Goal: Task Accomplishment & Management: Use online tool/utility

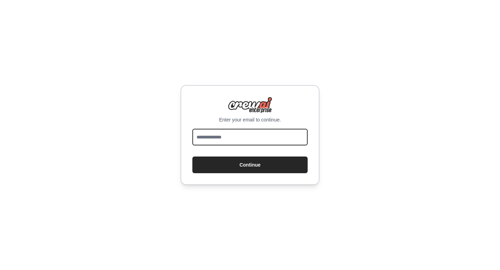
click at [278, 140] on input "email" at bounding box center [249, 137] width 115 height 17
type input "**********"
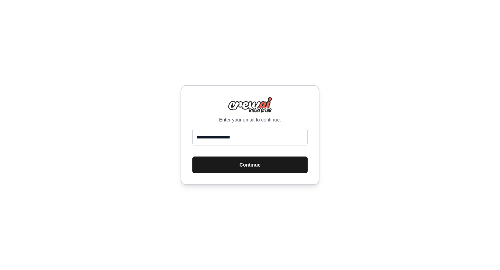
click at [279, 162] on button "Continue" at bounding box center [249, 165] width 115 height 17
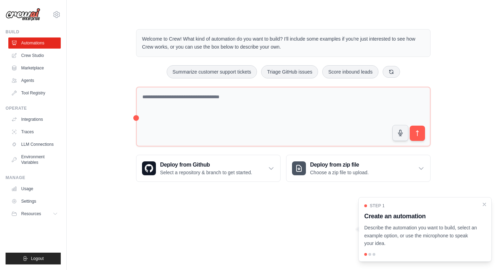
click at [376, 14] on main "Welcome to Crew! What kind of automation do you want to build? I'll include som…" at bounding box center [283, 100] width 433 height 200
click at [394, 72] on icon at bounding box center [391, 72] width 6 height 6
click at [403, 71] on icon at bounding box center [400, 72] width 6 height 6
click at [413, 74] on button at bounding box center [410, 72] width 17 height 12
click at [41, 207] on link "Settings" at bounding box center [35, 201] width 52 height 11
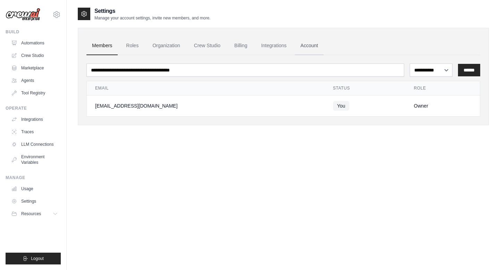
click at [319, 43] on link "Account" at bounding box center [309, 45] width 29 height 19
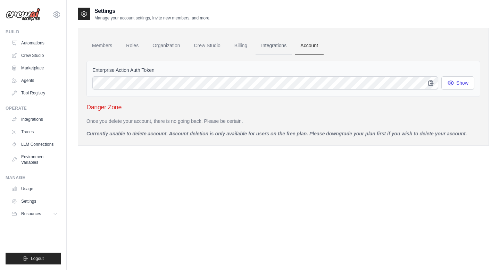
click at [284, 46] on link "Integrations" at bounding box center [273, 45] width 36 height 19
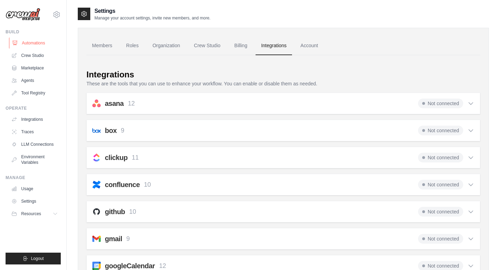
click at [34, 44] on link "Automations" at bounding box center [35, 42] width 52 height 11
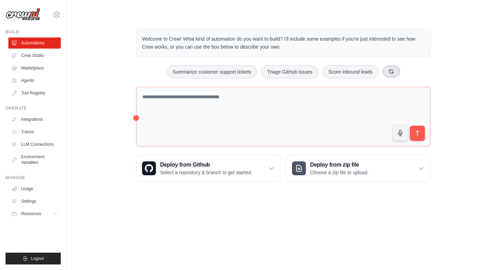
click at [400, 70] on button at bounding box center [391, 72] width 17 height 12
click at [326, 76] on button "Process invoices automatically" at bounding box center [352, 71] width 78 height 13
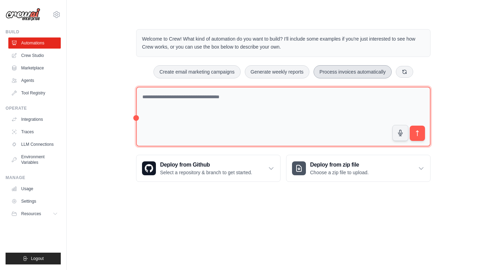
type textarea "**********"
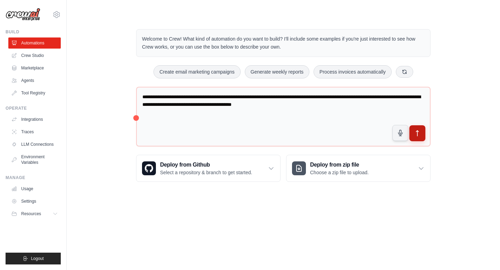
click at [416, 132] on icon "submit" at bounding box center [417, 133] width 7 height 7
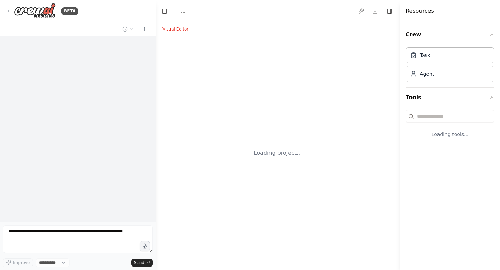
select select "****"
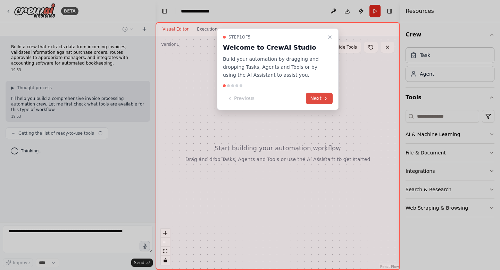
click at [323, 100] on icon at bounding box center [326, 99] width 6 height 6
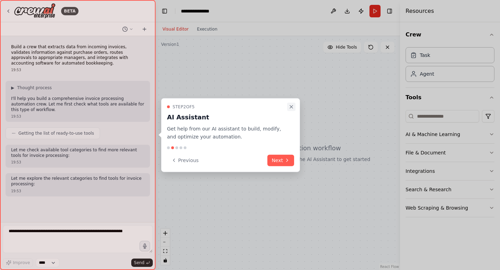
click at [291, 107] on icon "Close walkthrough" at bounding box center [291, 107] width 6 height 6
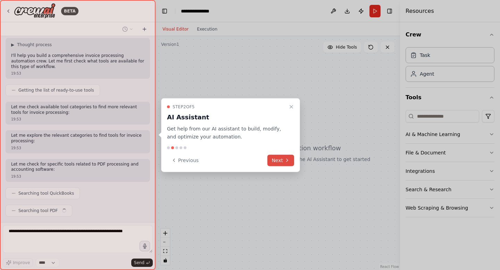
scroll to position [60, 0]
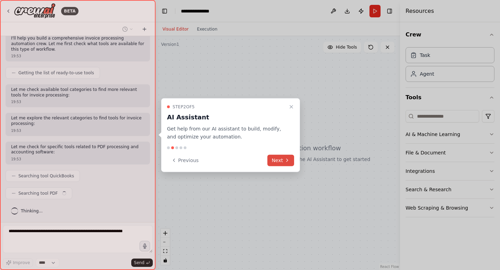
click at [270, 162] on button "Next" at bounding box center [280, 159] width 27 height 11
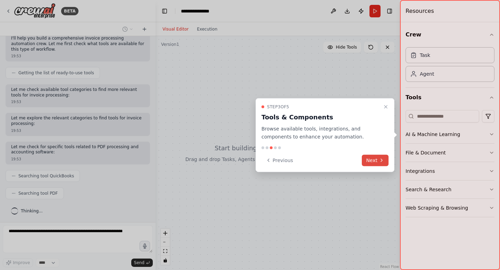
click at [381, 159] on icon at bounding box center [381, 160] width 1 height 3
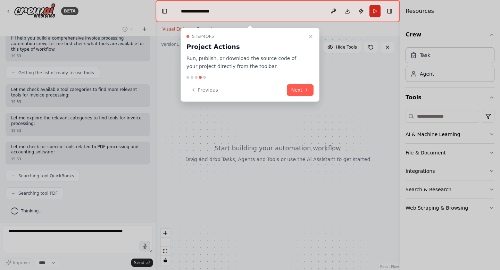
click at [298, 101] on div "Step 4 of 5 Project Actions Run, publish, or download the source code of your p…" at bounding box center [250, 65] width 139 height 74
click at [295, 91] on button "Next" at bounding box center [300, 89] width 27 height 11
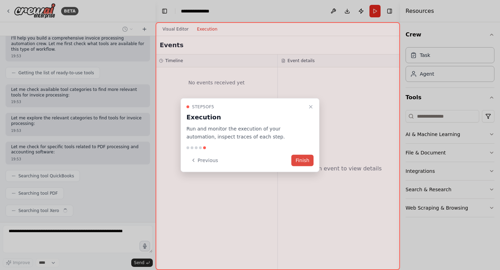
scroll to position [78, 0]
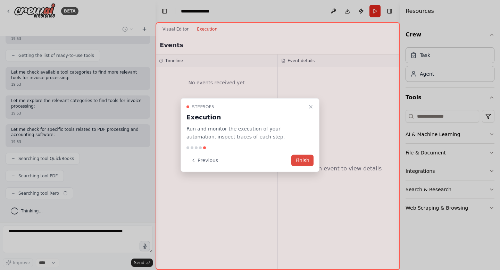
click at [301, 157] on button "Finish" at bounding box center [302, 159] width 22 height 11
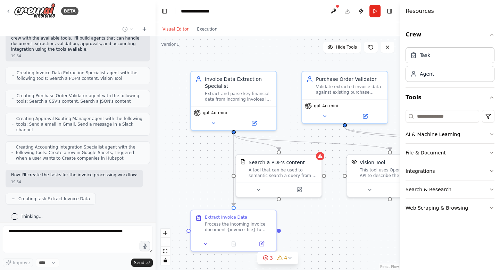
scroll to position [0, 0]
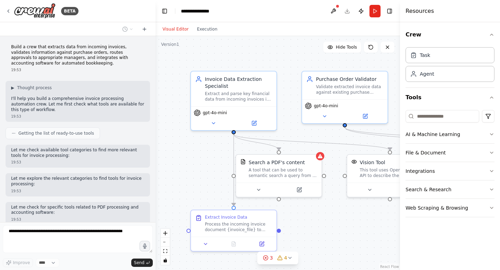
click at [113, 58] on p "Build a crew that extracts data from incoming invoices, validates information a…" at bounding box center [77, 55] width 133 height 22
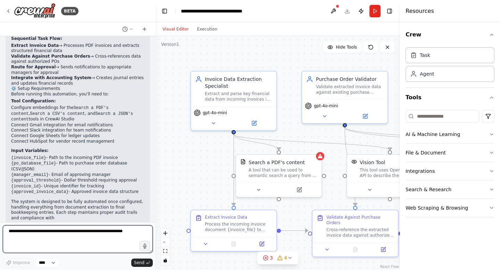
scroll to position [666, 0]
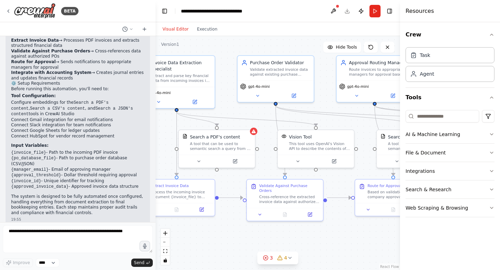
drag, startPoint x: 216, startPoint y: 158, endPoint x: 159, endPoint y: 134, distance: 61.3
click at [159, 134] on div ".deletable-edge-delete-btn { width: 20px; height: 20px; border: 0px solid #ffff…" at bounding box center [278, 153] width 244 height 234
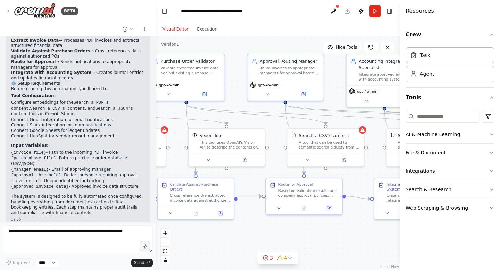
drag, startPoint x: 344, startPoint y: 229, endPoint x: 256, endPoint y: 229, distance: 87.5
click at [256, 229] on div ".deletable-edge-delete-btn { width: 20px; height: 20px; border: 0px solid #ffff…" at bounding box center [278, 153] width 244 height 234
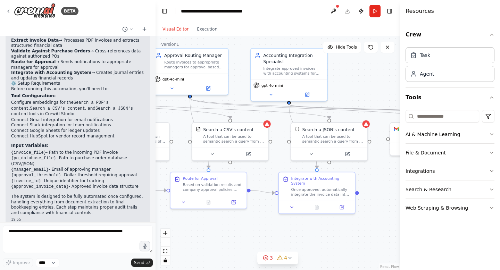
drag, startPoint x: 322, startPoint y: 231, endPoint x: 226, endPoint y: 225, distance: 96.3
click at [226, 225] on div ".deletable-edge-delete-btn { width: 20px; height: 20px; border: 0px solid #ffff…" at bounding box center [278, 153] width 244 height 234
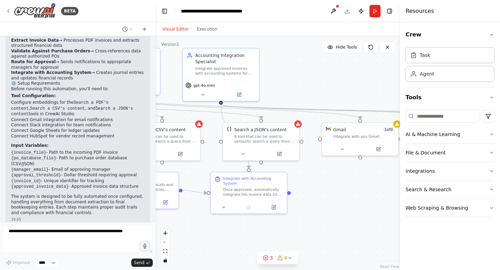
drag, startPoint x: 320, startPoint y: 230, endPoint x: 252, endPoint y: 230, distance: 67.3
click at [252, 230] on div ".deletable-edge-delete-btn { width: 20px; height: 20px; border: 0px solid #ffff…" at bounding box center [278, 153] width 244 height 234
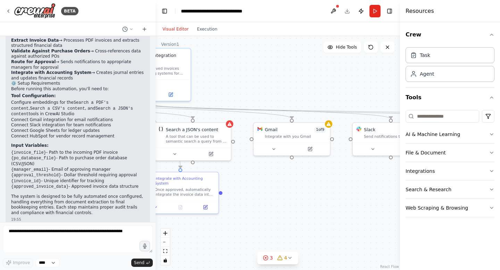
drag, startPoint x: 343, startPoint y: 214, endPoint x: 275, endPoint y: 214, distance: 68.4
click at [275, 214] on div ".deletable-edge-delete-btn { width: 20px; height: 20px; border: 0px solid #ffff…" at bounding box center [278, 153] width 244 height 234
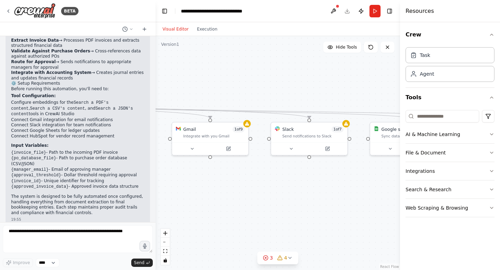
drag, startPoint x: 275, startPoint y: 214, endPoint x: 193, endPoint y: 213, distance: 81.6
click at [193, 213] on div ".deletable-edge-delete-btn { width: 20px; height: 20px; border: 0px solid #ffff…" at bounding box center [278, 153] width 244 height 234
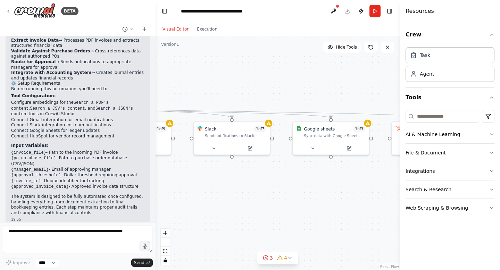
drag, startPoint x: 309, startPoint y: 198, endPoint x: 231, endPoint y: 197, distance: 77.4
click at [231, 197] on div ".deletable-edge-delete-btn { width: 20px; height: 20px; border: 0px solid #ffff…" at bounding box center [278, 153] width 244 height 234
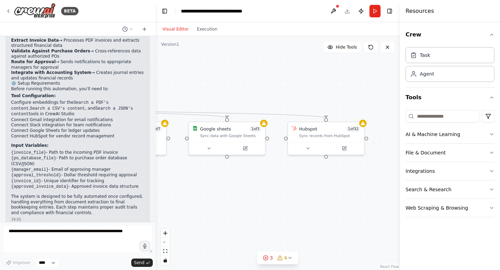
drag, startPoint x: 352, startPoint y: 187, endPoint x: 246, endPoint y: 186, distance: 105.2
click at [246, 186] on div ".deletable-edge-delete-btn { width: 20px; height: 20px; border: 0px solid #ffff…" at bounding box center [278, 153] width 244 height 234
drag, startPoint x: 261, startPoint y: 186, endPoint x: 392, endPoint y: 196, distance: 130.9
click at [392, 196] on div ".deletable-edge-delete-btn { width: 20px; height: 20px; border: 0px solid #ffff…" at bounding box center [278, 153] width 244 height 234
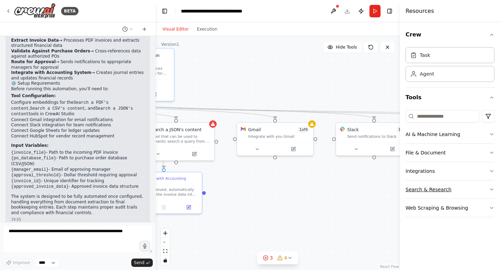
drag, startPoint x: 319, startPoint y: 201, endPoint x: 440, endPoint y: 191, distance: 121.2
click at [441, 191] on div "BETA Build a crew that extracts data from incoming invoices, validates informat…" at bounding box center [250, 135] width 500 height 270
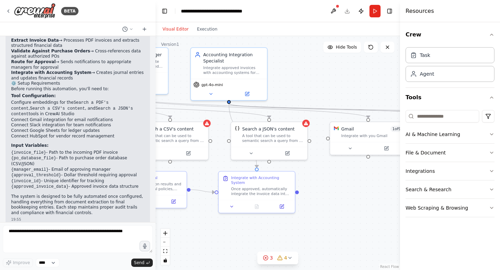
drag, startPoint x: 303, startPoint y: 183, endPoint x: 389, endPoint y: 183, distance: 86.1
click at [390, 183] on div ".deletable-edge-delete-btn { width: 20px; height: 20px; border: 0px solid #ffff…" at bounding box center [278, 153] width 244 height 234
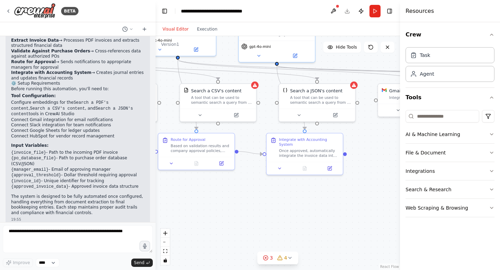
drag, startPoint x: 339, startPoint y: 194, endPoint x: 387, endPoint y: 154, distance: 62.4
click at [388, 155] on div ".deletable-edge-delete-btn { width: 20px; height: 20px; border: 0px solid #ffff…" at bounding box center [278, 153] width 244 height 234
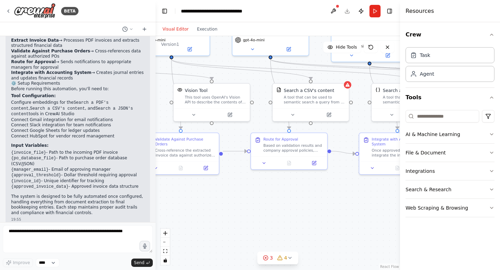
drag, startPoint x: 286, startPoint y: 194, endPoint x: 378, endPoint y: 193, distance: 92.3
click at [378, 193] on div ".deletable-edge-delete-btn { width: 20px; height: 20px; border: 0px solid #ffff…" at bounding box center [278, 153] width 244 height 234
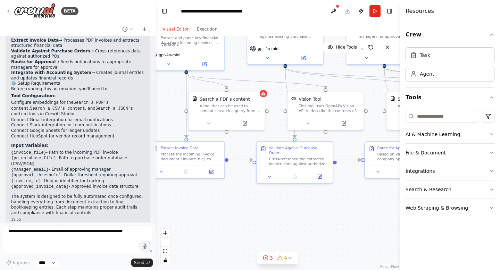
drag, startPoint x: 259, startPoint y: 195, endPoint x: 373, endPoint y: 205, distance: 114.3
click at [373, 205] on div ".deletable-edge-delete-btn { width: 20px; height: 20px; border: 0px solid #ffff…" at bounding box center [278, 153] width 244 height 234
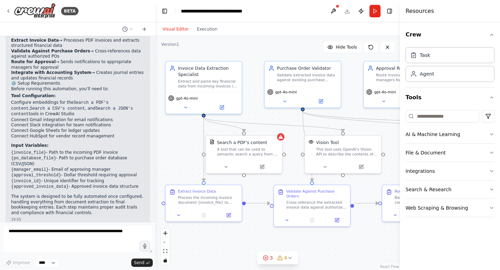
drag, startPoint x: 259, startPoint y: 202, endPoint x: 277, endPoint y: 245, distance: 46.9
click at [277, 245] on div ".deletable-edge-delete-btn { width: 20px; height: 20px; border: 0px solid #ffff…" at bounding box center [278, 153] width 244 height 234
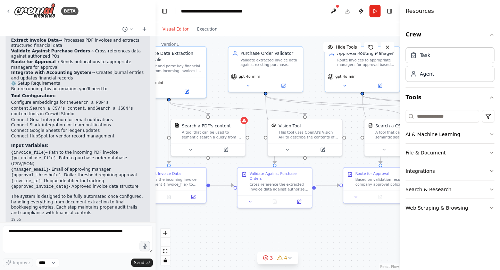
drag, startPoint x: 308, startPoint y: 235, endPoint x: 270, endPoint y: 219, distance: 41.5
click at [270, 219] on div ".deletable-edge-delete-btn { width: 20px; height: 20px; border: 0px solid #ffff…" at bounding box center [278, 153] width 244 height 234
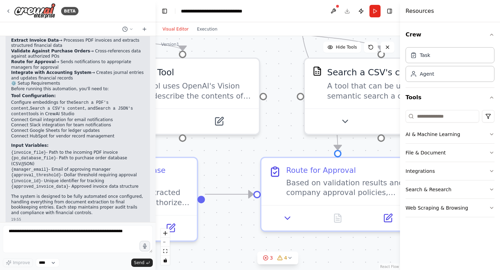
drag, startPoint x: 382, startPoint y: 175, endPoint x: 220, endPoint y: 176, distance: 161.4
click at [220, 176] on div ".deletable-edge-delete-btn { width: 20px; height: 20px; border: 0px solid #ffff…" at bounding box center [278, 153] width 244 height 234
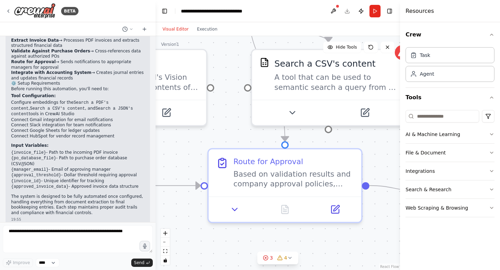
drag, startPoint x: 240, startPoint y: 159, endPoint x: 180, endPoint y: 150, distance: 60.0
click at [180, 150] on div ".deletable-edge-delete-btn { width: 20px; height: 20px; border: 0px solid #ffff…" at bounding box center [278, 153] width 244 height 234
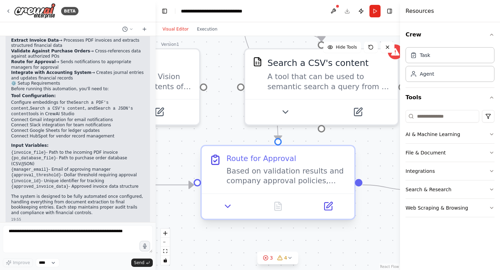
click at [327, 181] on div "Based on validation results and company approval policies, route the invoice to…" at bounding box center [286, 176] width 120 height 20
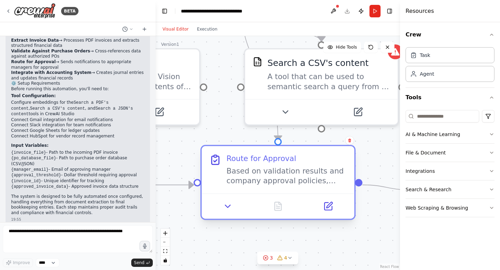
click at [323, 180] on div "Based on validation results and company approval policies, route the invoice to…" at bounding box center [286, 176] width 120 height 20
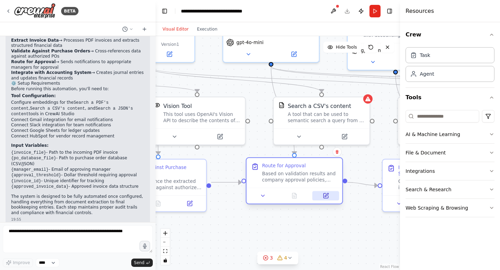
click at [324, 199] on button at bounding box center [325, 195] width 27 height 9
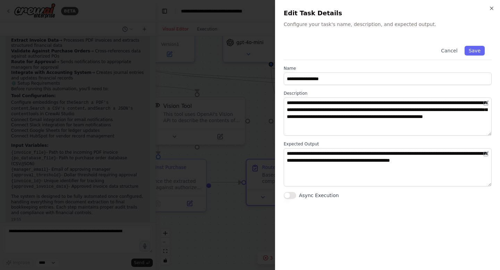
click at [234, 212] on div at bounding box center [250, 135] width 500 height 270
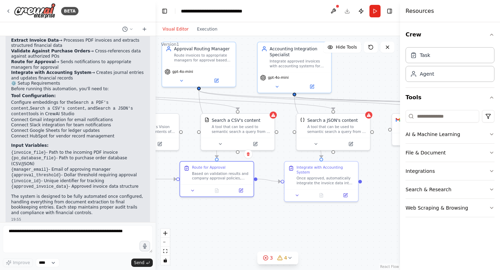
drag, startPoint x: 360, startPoint y: 106, endPoint x: 268, endPoint y: 106, distance: 92.0
click at [269, 106] on div ".deletable-edge-delete-btn { width: 20px; height: 20px; border: 0px solid #ffff…" at bounding box center [278, 153] width 244 height 234
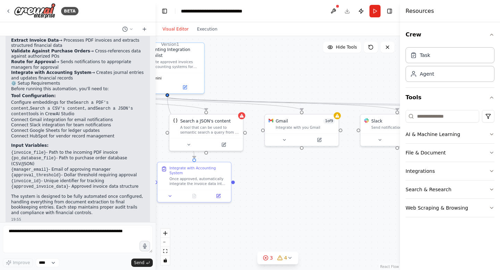
drag, startPoint x: 381, startPoint y: 146, endPoint x: 253, endPoint y: 148, distance: 127.8
click at [253, 148] on div ".deletable-edge-delete-btn { width: 20px; height: 20px; border: 0px solid #ffff…" at bounding box center [278, 153] width 244 height 234
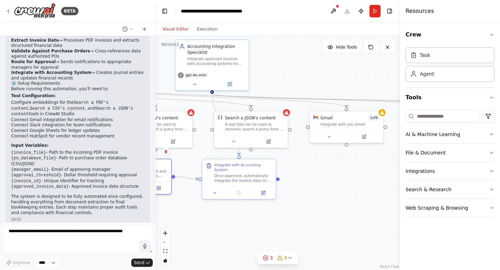
drag, startPoint x: 319, startPoint y: 158, endPoint x: 365, endPoint y: 155, distance: 45.9
click at [365, 155] on div ".deletable-edge-delete-btn { width: 20px; height: 20px; border: 0px solid #ffff…" at bounding box center [278, 153] width 244 height 234
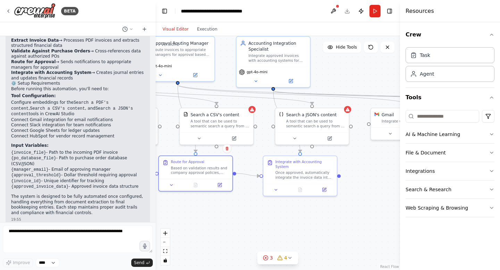
drag, startPoint x: 315, startPoint y: 165, endPoint x: 383, endPoint y: 161, distance: 67.8
click at [383, 161] on div ".deletable-edge-delete-btn { width: 20px; height: 20px; border: 0px solid #ffff…" at bounding box center [278, 153] width 244 height 234
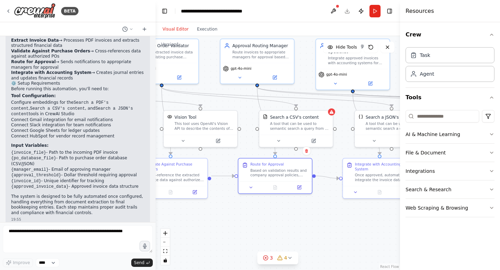
drag, startPoint x: 253, startPoint y: 195, endPoint x: 326, endPoint y: 198, distance: 73.0
click at [326, 198] on div ".deletable-edge-delete-btn { width: 20px; height: 20px; border: 0px solid #ffff…" at bounding box center [278, 153] width 244 height 234
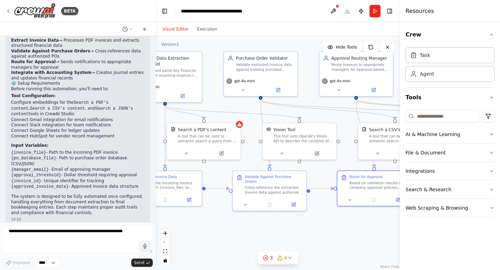
drag, startPoint x: 241, startPoint y: 213, endPoint x: 340, endPoint y: 226, distance: 99.7
click at [340, 226] on div ".deletable-edge-delete-btn { width: 20px; height: 20px; border: 0px solid #ffff…" at bounding box center [278, 153] width 244 height 234
click at [227, 229] on div ".deletable-edge-delete-btn { width: 20px; height: 20px; border: 0px solid #ffff…" at bounding box center [278, 153] width 244 height 234
click at [375, 11] on button "Run" at bounding box center [374, 11] width 11 height 12
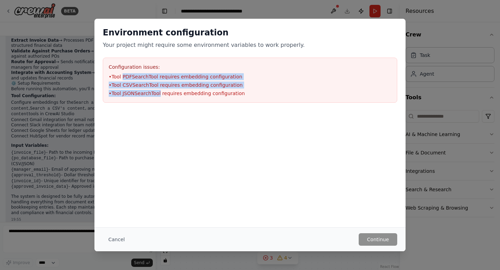
drag, startPoint x: 124, startPoint y: 77, endPoint x: 160, endPoint y: 96, distance: 40.5
click at [160, 96] on ul "• Tool PDFSearchTool requires embedding configuration • Tool CSVSearchTool requ…" at bounding box center [250, 85] width 283 height 24
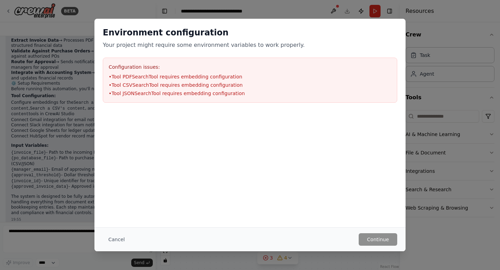
click at [185, 132] on div at bounding box center [249, 145] width 311 height 69
click at [112, 244] on button "Cancel" at bounding box center [116, 239] width 27 height 12
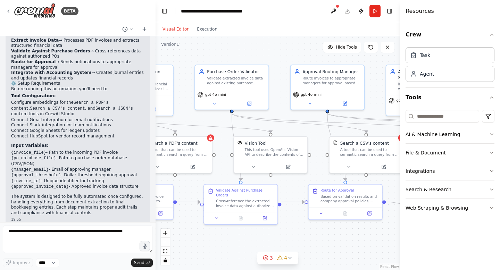
drag, startPoint x: 312, startPoint y: 87, endPoint x: 288, endPoint y: 90, distance: 24.4
click at [288, 90] on div ".deletable-edge-delete-btn { width: 20px; height: 20px; border: 0px solid #ffff…" at bounding box center [278, 153] width 244 height 234
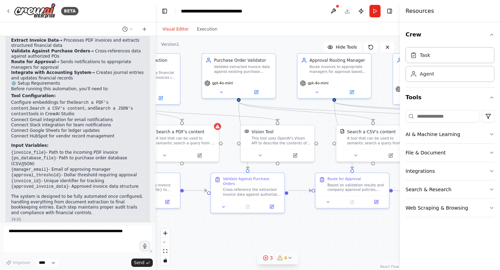
click at [267, 258] on icon at bounding box center [266, 258] width 6 height 6
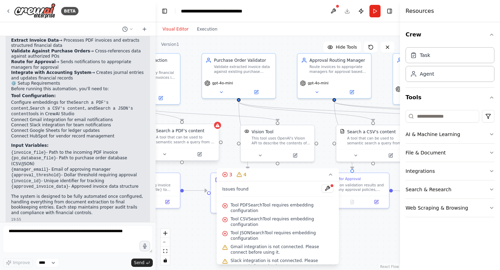
click at [179, 130] on div "Search a PDF's content" at bounding box center [180, 131] width 48 height 6
click at [202, 155] on button at bounding box center [200, 154] width 34 height 7
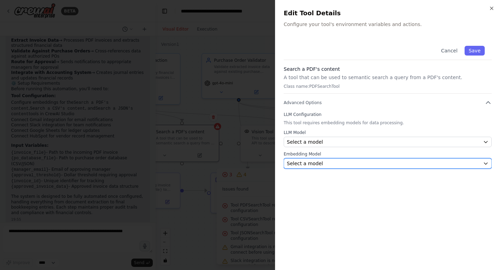
click at [338, 165] on div "Select a model" at bounding box center [383, 163] width 193 height 7
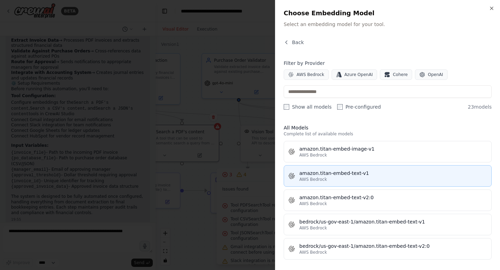
click at [356, 171] on div "amazon.titan-embed-text-v1" at bounding box center [393, 173] width 188 height 7
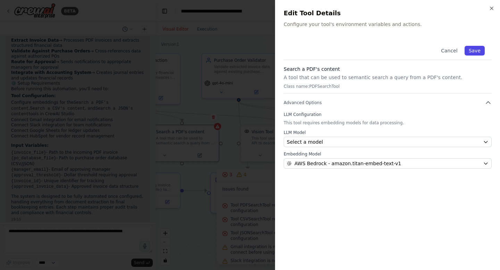
click at [479, 49] on button "Save" at bounding box center [474, 51] width 20 height 10
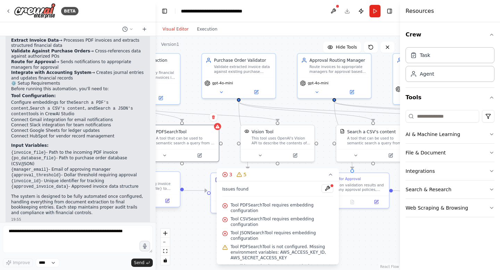
click at [172, 205] on div at bounding box center [144, 201] width 74 height 12
click at [186, 216] on div ".deletable-edge-delete-btn { width: 20px; height: 20px; border: 0px solid #ffff…" at bounding box center [278, 153] width 244 height 234
click at [195, 224] on div ".deletable-edge-delete-btn { width: 20px; height: 20px; border: 0px solid #ffff…" at bounding box center [278, 153] width 244 height 234
click at [225, 173] on icon at bounding box center [225, 175] width 6 height 6
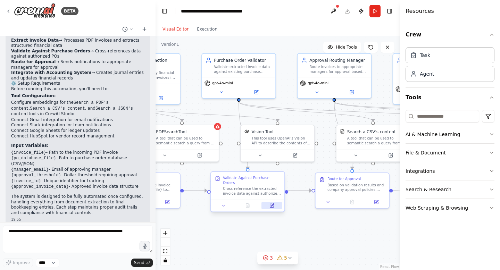
click at [273, 204] on icon at bounding box center [271, 205] width 3 height 3
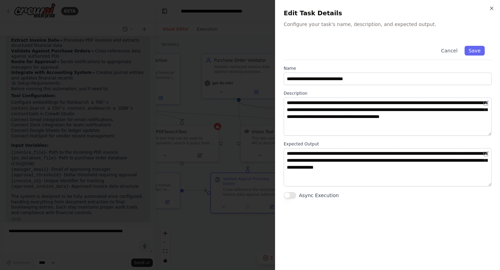
click at [216, 223] on div at bounding box center [250, 135] width 500 height 270
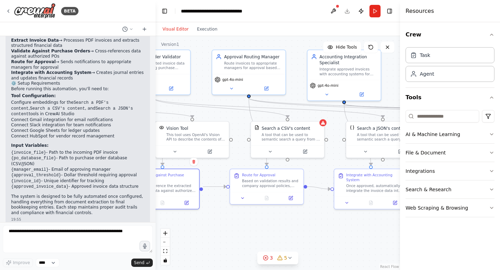
drag, startPoint x: 327, startPoint y: 132, endPoint x: 242, endPoint y: 128, distance: 85.5
click at [242, 128] on div ".deletable-edge-delete-btn { width: 20px; height: 20px; border: 0px solid #ffff…" at bounding box center [278, 153] width 244 height 234
click at [305, 156] on div "Search a CSV's content A tool that can be used to semantic search a query from …" at bounding box center [287, 138] width 74 height 37
click at [305, 155] on div at bounding box center [287, 150] width 73 height 12
click at [305, 154] on button at bounding box center [305, 150] width 34 height 7
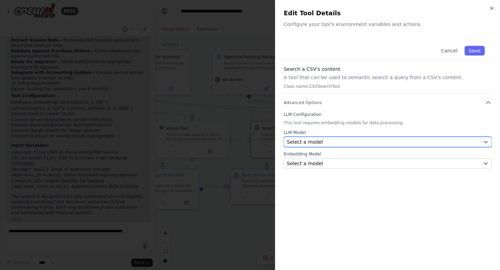
click at [320, 142] on div "Select a model" at bounding box center [383, 142] width 193 height 7
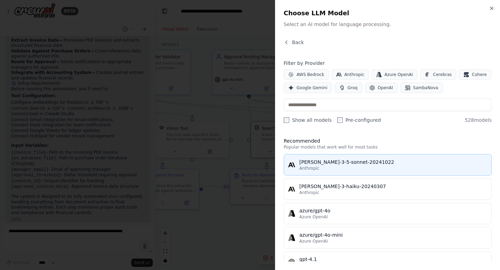
click at [328, 166] on div "Anthropic" at bounding box center [393, 169] width 188 height 6
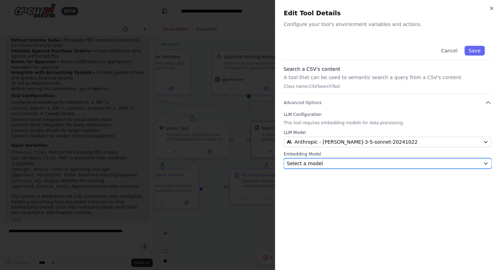
click at [328, 162] on div "Select a model" at bounding box center [383, 163] width 193 height 7
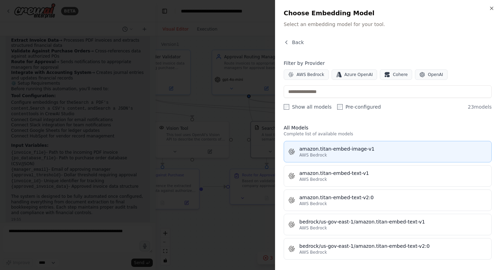
click at [333, 149] on div "amazon.titan-embed-image-v1" at bounding box center [393, 148] width 188 height 7
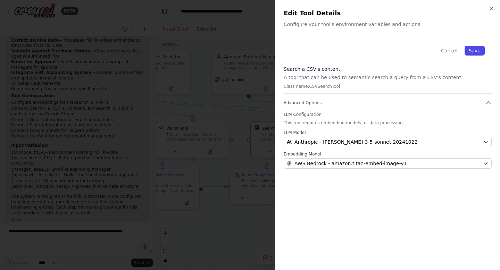
click at [474, 51] on button "Save" at bounding box center [474, 51] width 20 height 10
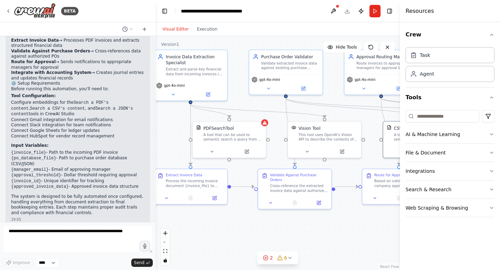
drag, startPoint x: 213, startPoint y: 231, endPoint x: 346, endPoint y: 230, distance: 132.3
click at [346, 230] on div ".deletable-edge-delete-btn { width: 20px; height: 20px; border: 0px solid #ffff…" at bounding box center [278, 153] width 244 height 234
click at [249, 153] on button at bounding box center [247, 149] width 34 height 7
click at [251, 152] on button at bounding box center [250, 149] width 34 height 7
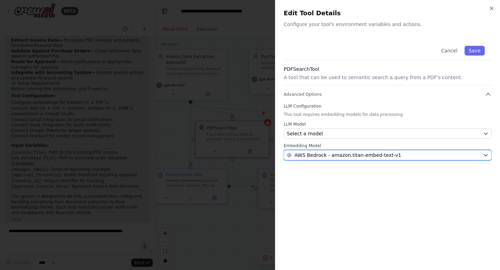
click at [335, 153] on span "AWS Bedrock - amazon.titan-embed-text-v1" at bounding box center [347, 155] width 107 height 7
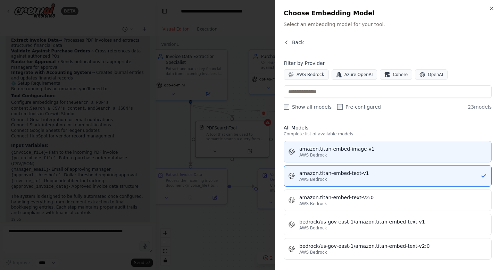
click at [335, 150] on div "amazon.titan-embed-image-v1" at bounding box center [393, 148] width 188 height 7
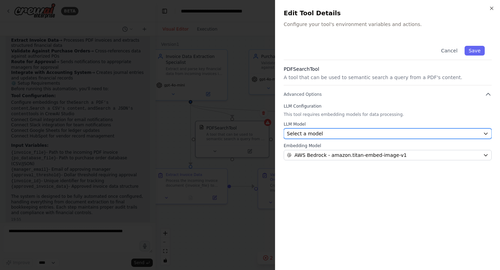
click at [357, 131] on div "Select a model" at bounding box center [383, 133] width 193 height 7
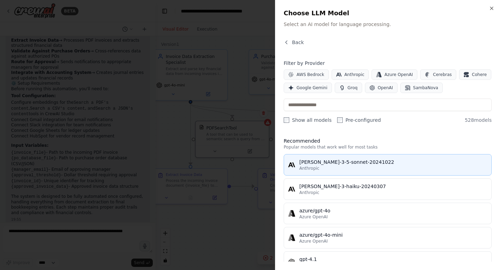
click at [374, 164] on div "claude-3-5-sonnet-20241022" at bounding box center [393, 162] width 188 height 7
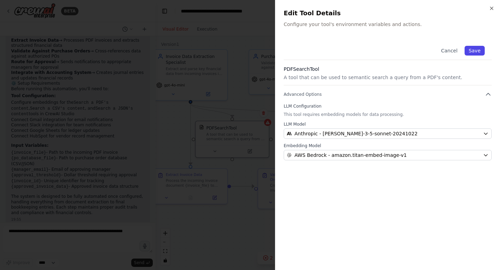
click at [476, 49] on button "Save" at bounding box center [474, 51] width 20 height 10
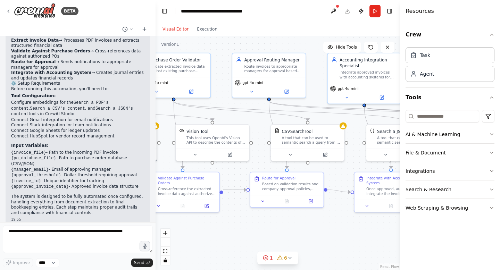
drag, startPoint x: 341, startPoint y: 226, endPoint x: 196, endPoint y: 235, distance: 145.4
click at [195, 235] on div ".deletable-edge-delete-btn { width: 20px; height: 20px; border: 0px solid #ffff…" at bounding box center [278, 153] width 244 height 234
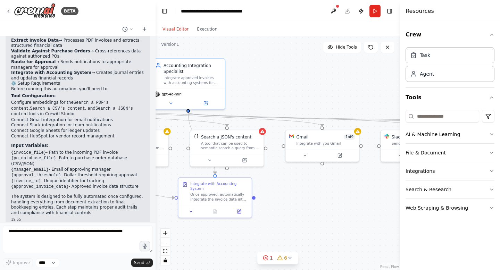
drag, startPoint x: 307, startPoint y: 229, endPoint x: 143, endPoint y: 229, distance: 164.2
click at [143, 229] on div "BETA Build a crew that extracts data from incoming invoices, validates informat…" at bounding box center [250, 135] width 500 height 270
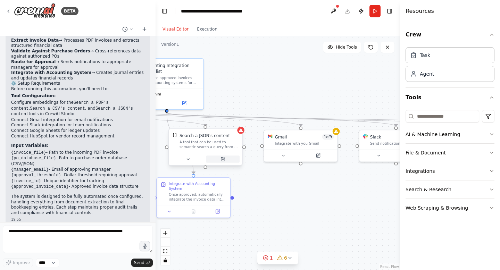
click at [225, 160] on icon at bounding box center [222, 159] width 5 height 5
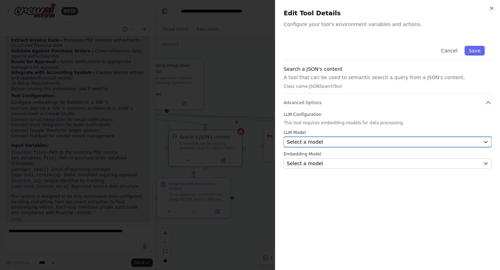
click at [343, 142] on div "Select a model" at bounding box center [383, 142] width 193 height 7
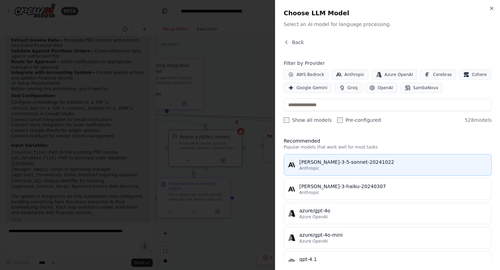
click at [340, 165] on div "claude-3-5-sonnet-20241022" at bounding box center [393, 162] width 188 height 7
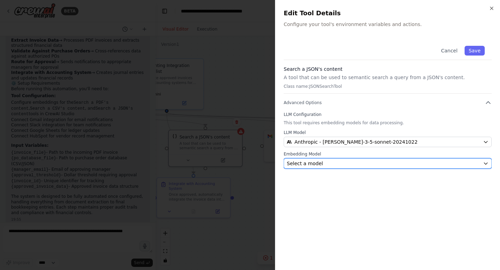
click at [318, 162] on span "Select a model" at bounding box center [305, 163] width 36 height 7
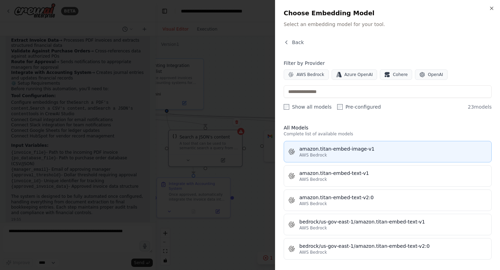
click at [324, 152] on div "amazon.titan-embed-image-v1" at bounding box center [393, 148] width 188 height 7
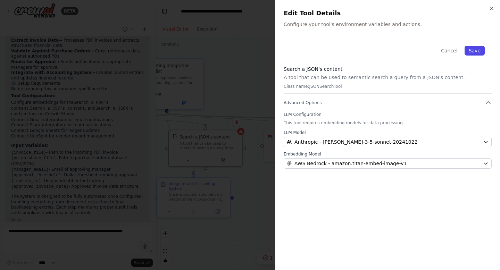
click at [471, 49] on button "Save" at bounding box center [474, 51] width 20 height 10
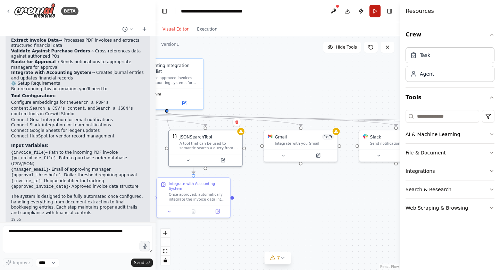
click at [374, 11] on button "Run" at bounding box center [374, 11] width 11 height 12
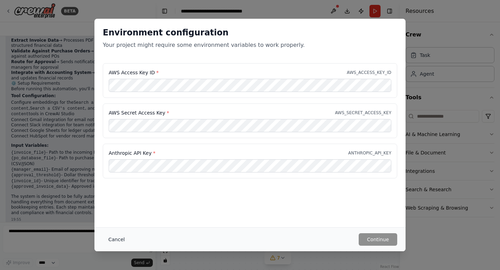
click at [119, 240] on button "Cancel" at bounding box center [116, 239] width 27 height 12
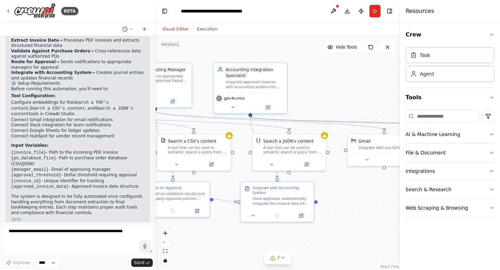
drag, startPoint x: 266, startPoint y: 187, endPoint x: 349, endPoint y: 191, distance: 83.8
click at [349, 191] on div ".deletable-edge-delete-btn { width: 20px; height: 20px; border: 0px solid #ffff…" at bounding box center [278, 153] width 244 height 234
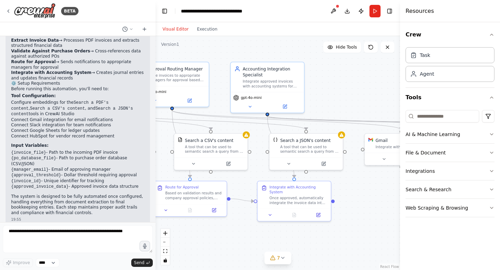
drag, startPoint x: 343, startPoint y: 194, endPoint x: 372, endPoint y: 192, distance: 28.9
click at [372, 192] on div ".deletable-edge-delete-btn { width: 20px; height: 20px; border: 0px solid #ffff…" at bounding box center [278, 153] width 244 height 234
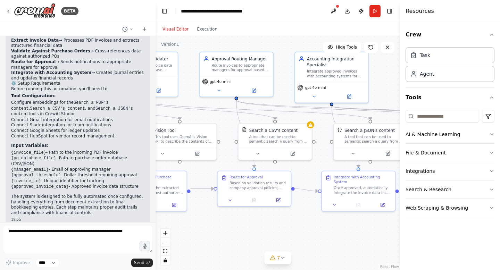
drag, startPoint x: 337, startPoint y: 93, endPoint x: 388, endPoint y: 83, distance: 52.6
click at [389, 83] on div ".deletable-edge-delete-btn { width: 20px; height: 20px; border: 0px solid #ffff…" at bounding box center [278, 153] width 244 height 234
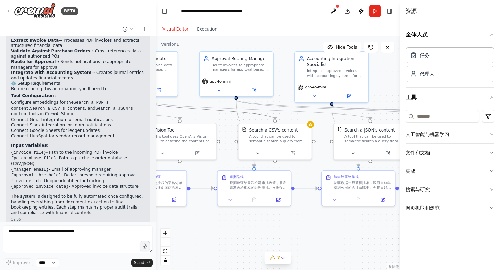
scroll to position [558, 0]
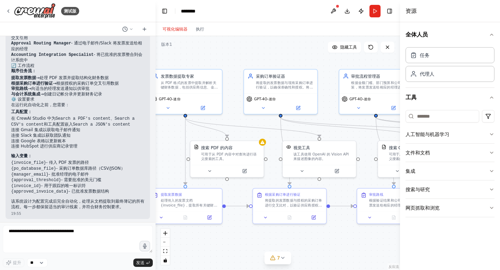
drag, startPoint x: 188, startPoint y: 87, endPoint x: 328, endPoint y: 105, distance: 140.7
click at [328, 105] on div ".deletable-edge-delete-btn { width: 20px; height: 20px; border: 0px solid #ffff…" at bounding box center [278, 153] width 244 height 234
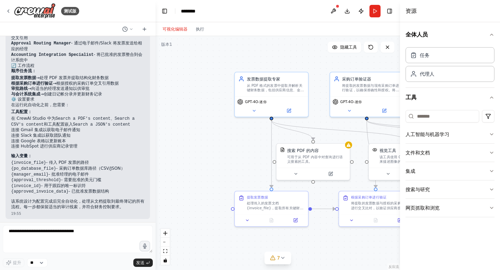
drag, startPoint x: 212, startPoint y: 54, endPoint x: 298, endPoint y: 57, distance: 86.1
click at [298, 57] on div ".deletable-edge-delete-btn { width: 20px; height: 20px; border: 0px solid #ffff…" at bounding box center [278, 153] width 244 height 234
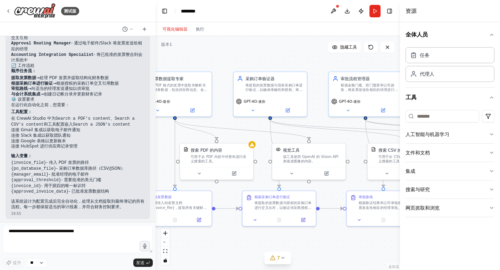
drag, startPoint x: 288, startPoint y: 60, endPoint x: 192, endPoint y: 59, distance: 96.5
click at [192, 59] on div ".deletable-edge-delete-btn { width: 20px; height: 20px; border: 0px solid #ffff…" at bounding box center [278, 153] width 244 height 234
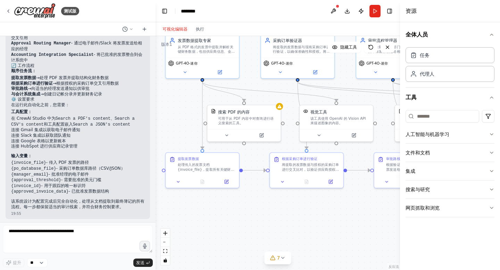
drag, startPoint x: 305, startPoint y: 58, endPoint x: 333, endPoint y: 19, distance: 47.6
click at [333, 19] on main "切换左侧边栏 工作室 ******** 下载 发布 跑步 切换右侧边栏 可视化编辑器 执行 版本 1 隐藏工具 发票数据提取专家 从 PDF 格式的发票中提取…" at bounding box center [278, 135] width 244 height 270
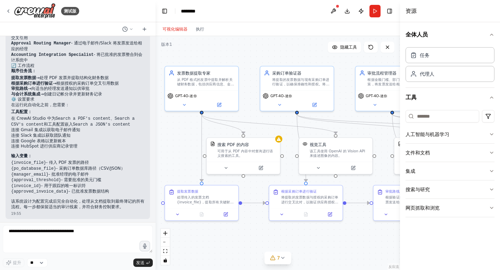
drag, startPoint x: 255, startPoint y: 210, endPoint x: 254, endPoint y: 243, distance: 33.0
click at [254, 243] on div ".deletable-edge-delete-btn { width: 20px; height: 20px; border: 0px solid #ffff…" at bounding box center [278, 153] width 244 height 234
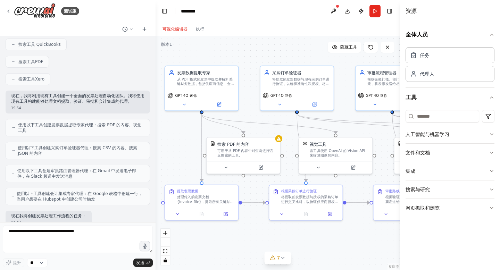
scroll to position [0, 0]
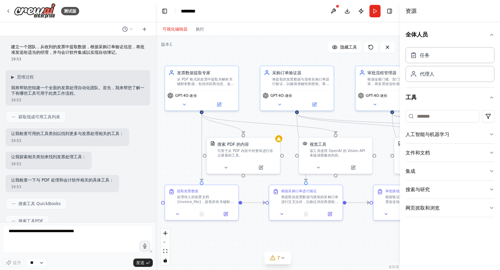
click at [56, 48] on font "建立一个团队，从收到的发票中提取数据，根据采购订单验证信息，将批准发送给适当的经理，并与会计软件集成以实现自动簿记。" at bounding box center [77, 49] width 133 height 10
drag, startPoint x: 54, startPoint y: 48, endPoint x: 124, endPoint y: 47, distance: 69.4
click at [124, 47] on font "建立一个团队，从收到的发票中提取数据，根据采购订单验证信息，将批准发送给适当的经理，并与会计软件集成以实现自动簿记。" at bounding box center [77, 49] width 133 height 10
click at [70, 49] on font "建立一个团队，从收到的发票中提取数据，根据采购订单验证信息，将批准发送给适当的经理，并与会计软件集成以实现自动簿记。" at bounding box center [77, 49] width 133 height 10
drag, startPoint x: 57, startPoint y: 47, endPoint x: 92, endPoint y: 48, distance: 34.4
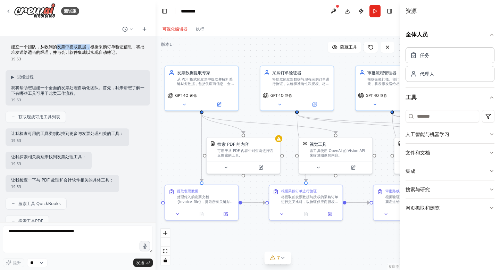
click at [92, 48] on font "建立一个团队，从收到的发票中提取数据，根据采购订单验证信息，将批准发送给适当的经理，并与会计软件集成以实现自动簿记。" at bounding box center [77, 49] width 133 height 10
click at [109, 48] on font "建立一个团队，从收到的发票中提取数据，根据采购订单验证信息，将批准发送给适当的经理，并与会计软件集成以实现自动簿记。" at bounding box center [77, 49] width 133 height 10
drag, startPoint x: 103, startPoint y: 48, endPoint x: 142, endPoint y: 52, distance: 38.4
click at [142, 52] on p "建立一个团队，从收到的发票中提取数据，根据采购订单验证信息，将批准发送给适当的经理，并与会计软件集成以实现自动簿记。" at bounding box center [77, 49] width 133 height 11
click at [45, 53] on font "建立一个团队，从收到的发票中提取数据，根据采购订单验证信息，将批准发送给适当的经理，并与会计软件集成以实现自动簿记。" at bounding box center [77, 49] width 133 height 10
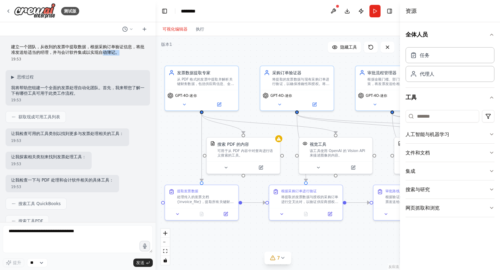
drag, startPoint x: 102, startPoint y: 51, endPoint x: 121, endPoint y: 51, distance: 19.8
click at [121, 51] on p "建立一个团队，从收到的发票中提取数据，根据采购订单验证信息，将批准发送给适当的经理，并与会计软件集成以实现自动簿记。" at bounding box center [77, 49] width 133 height 11
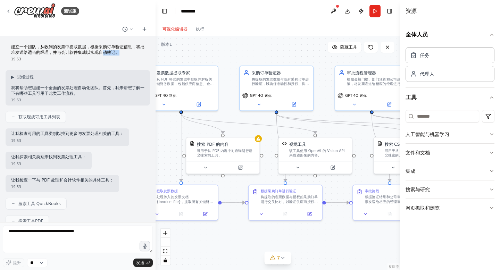
drag, startPoint x: 290, startPoint y: 56, endPoint x: 268, endPoint y: 56, distance: 22.6
click at [268, 56] on div ".deletable-edge-delete-btn { width: 20px; height: 20px; border: 0px solid #ffff…" at bounding box center [278, 153] width 244 height 234
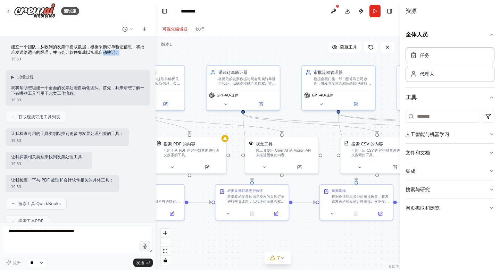
drag, startPoint x: 279, startPoint y: 49, endPoint x: 242, endPoint y: 49, distance: 37.1
click at [242, 49] on div ".deletable-edge-delete-btn { width: 20px; height: 20px; border: 0px solid #ffff…" at bounding box center [278, 153] width 244 height 234
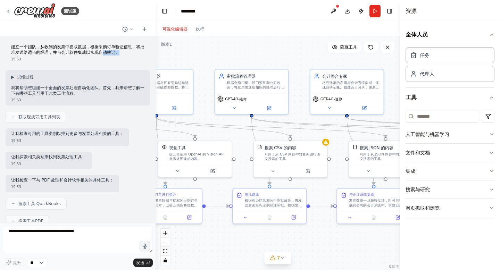
drag, startPoint x: 308, startPoint y: 50, endPoint x: 227, endPoint y: 54, distance: 81.0
click at [227, 54] on div ".deletable-edge-delete-btn { width: 20px; height: 20px; border: 0px solid #ffff…" at bounding box center [278, 153] width 244 height 234
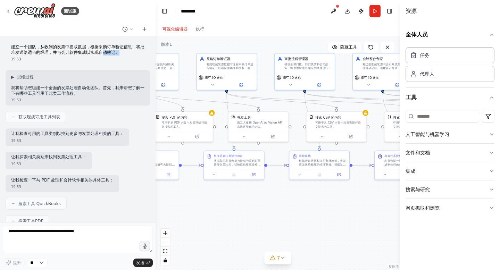
drag, startPoint x: 278, startPoint y: 62, endPoint x: 326, endPoint y: 47, distance: 49.4
click at [326, 47] on div ".deletable-edge-delete-btn { width: 20px; height: 20px; border: 0px solid #ffff…" at bounding box center [278, 153] width 244 height 234
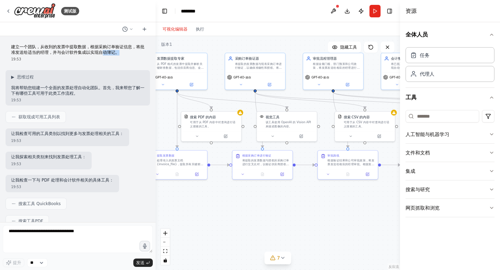
drag, startPoint x: 276, startPoint y: 46, endPoint x: 304, endPoint y: 45, distance: 28.5
click at [304, 45] on div ".deletable-edge-delete-btn { width: 20px; height: 20px; border: 0px solid #ffff…" at bounding box center [278, 153] width 244 height 234
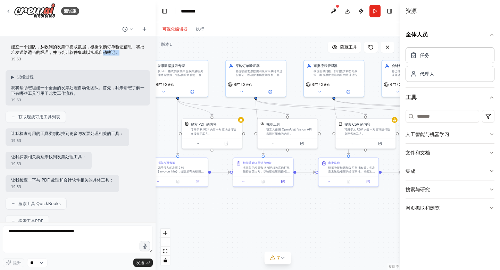
drag, startPoint x: 219, startPoint y: 84, endPoint x: 219, endPoint y: 90, distance: 6.3
click at [219, 90] on div ".deletable-edge-delete-btn { width: 20px; height: 20px; border: 0px solid #ffff…" at bounding box center [278, 153] width 244 height 234
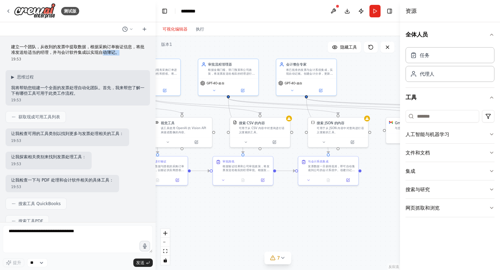
drag, startPoint x: 372, startPoint y: 98, endPoint x: 254, endPoint y: 97, distance: 118.0
click at [254, 97] on div ".deletable-edge-delete-btn { width: 20px; height: 20px; border: 0px solid #ffff…" at bounding box center [278, 153] width 244 height 234
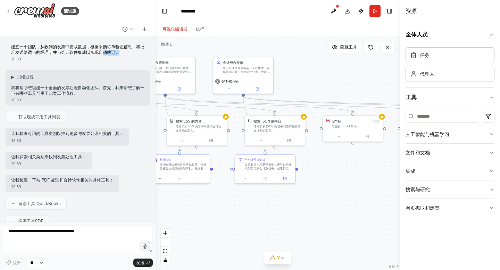
drag, startPoint x: 390, startPoint y: 79, endPoint x: 333, endPoint y: 77, distance: 57.3
click at [333, 77] on div ".deletable-edge-delete-btn { width: 20px; height: 20px; border: 0px solid #ffff…" at bounding box center [278, 153] width 244 height 234
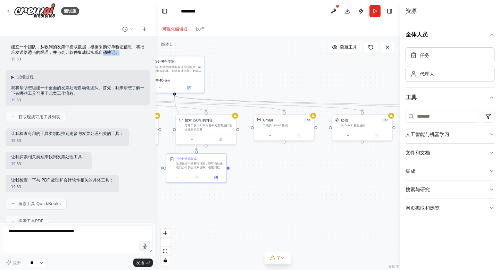
drag, startPoint x: 330, startPoint y: 77, endPoint x: 269, endPoint y: 77, distance: 61.1
click at [269, 77] on div ".deletable-edge-delete-btn { width: 20px; height: 20px; border: 0px solid #ffff…" at bounding box center [278, 153] width 244 height 234
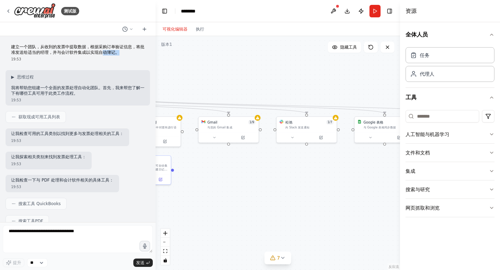
drag, startPoint x: 338, startPoint y: 83, endPoint x: 282, endPoint y: 84, distance: 55.6
click at [282, 84] on div ".deletable-edge-delete-btn { width: 20px; height: 20px; border: 0px solid #ffff…" at bounding box center [278, 153] width 244 height 234
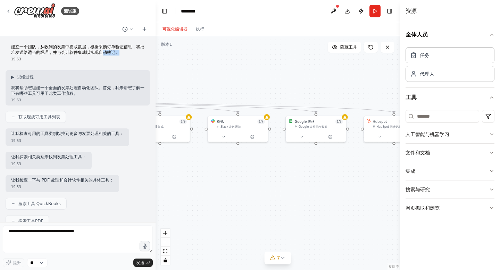
drag, startPoint x: 288, startPoint y: 85, endPoint x: 220, endPoint y: 84, distance: 68.7
click at [220, 84] on div ".deletable-edge-delete-btn { width: 20px; height: 20px; border: 0px solid #ffff…" at bounding box center [278, 153] width 244 height 234
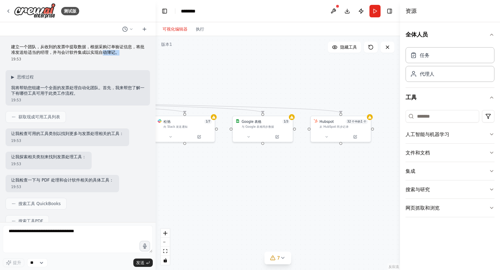
drag, startPoint x: 303, startPoint y: 87, endPoint x: 250, endPoint y: 88, distance: 53.1
click at [250, 88] on div ".deletable-edge-delete-btn { width: 20px; height: 20px; border: 0px solid #ffff…" at bounding box center [278, 153] width 244 height 234
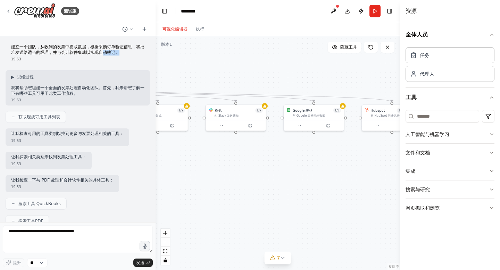
drag, startPoint x: 318, startPoint y: 82, endPoint x: 369, endPoint y: 71, distance: 52.2
click at [369, 71] on div ".deletable-edge-delete-btn { width: 20px; height: 20px; border: 0px solid #ffff…" at bounding box center [278, 153] width 244 height 234
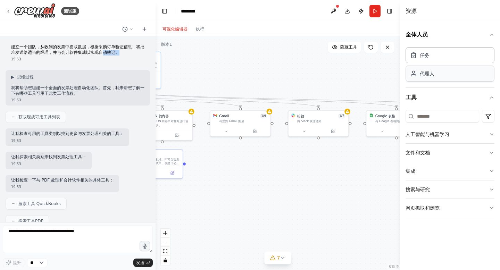
drag, startPoint x: 338, startPoint y: 72, endPoint x: 420, endPoint y: 78, distance: 82.8
click at [420, 78] on div "测试版 建立一个团队，从收到的发票中提取数据，根据采购订单验证信息，将批准发送给适当的经理，并与会计软件集成以实现自动簿记。 19:53 ▶ 思维过程 我将帮…" at bounding box center [250, 135] width 500 height 270
drag, startPoint x: 329, startPoint y: 77, endPoint x: 366, endPoint y: 77, distance: 37.5
click at [366, 77] on div ".deletable-edge-delete-btn { width: 20px; height: 20px; border: 0px solid #ffff…" at bounding box center [278, 153] width 244 height 234
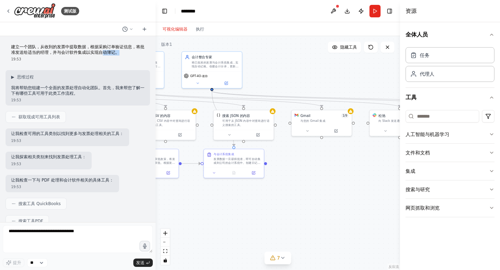
drag, startPoint x: 324, startPoint y: 79, endPoint x: 368, endPoint y: 77, distance: 43.8
click at [368, 77] on div ".deletable-edge-delete-btn { width: 20px; height: 20px; border: 0px solid #ffff…" at bounding box center [278, 153] width 244 height 234
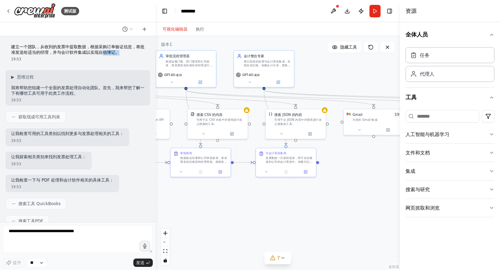
drag, startPoint x: 310, startPoint y: 73, endPoint x: 362, endPoint y: 73, distance: 52.1
click at [362, 73] on div ".deletable-edge-delete-btn { width: 20px; height: 20px; border: 0px solid #ffff…" at bounding box center [278, 153] width 244 height 234
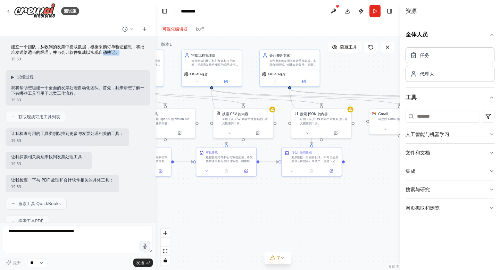
drag, startPoint x: 338, startPoint y: 78, endPoint x: 365, endPoint y: 78, distance: 26.4
click at [365, 78] on div ".deletable-edge-delete-btn { width: 20px; height: 20px; border: 0px solid #ffff…" at bounding box center [278, 153] width 244 height 234
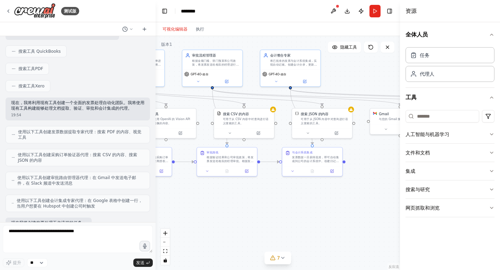
scroll to position [155, 0]
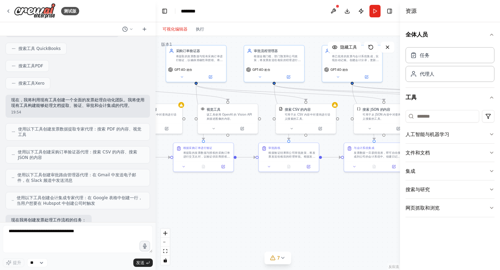
drag, startPoint x: 340, startPoint y: 75, endPoint x: 401, endPoint y: 70, distance: 62.0
click at [401, 70] on div "测试版 建立一个团队，从收到的发票中提取数据，根据采购订单验证信息，将批准发送给适当的经理，并与会计软件集成以实现自动簿记。 19:53 ▶ 思维过程 我将帮…" at bounding box center [250, 135] width 500 height 270
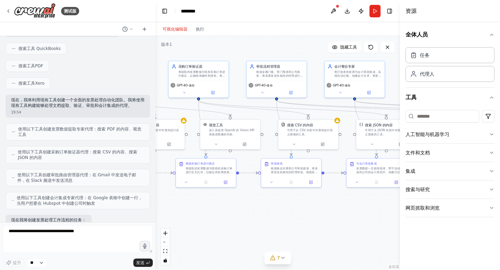
drag, startPoint x: 311, startPoint y: 55, endPoint x: 314, endPoint y: 72, distance: 16.8
click at [314, 72] on div ".deletable-edge-delete-btn { width: 20px; height: 20px; border: 0px solid #ffff…" at bounding box center [278, 153] width 244 height 234
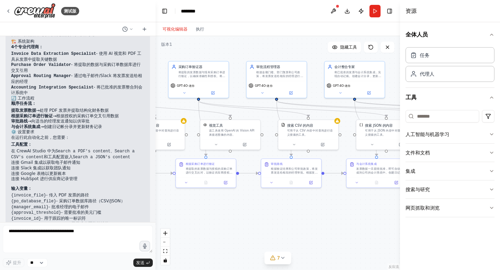
scroll to position [558, 0]
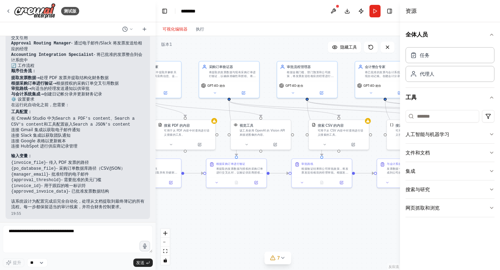
drag, startPoint x: 237, startPoint y: 47, endPoint x: 283, endPoint y: 47, distance: 45.1
click at [283, 47] on div ".deletable-edge-delete-btn { width: 20px; height: 20px; border: 0px solid #ffff…" at bounding box center [278, 153] width 244 height 234
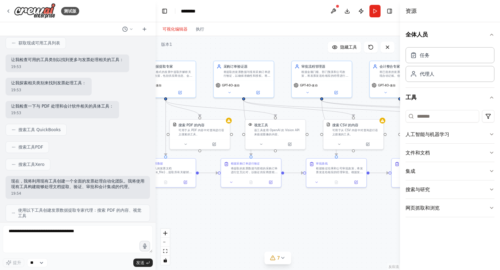
scroll to position [0, 0]
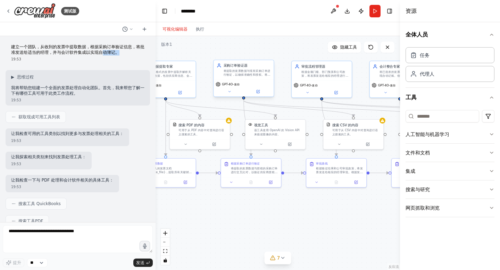
click at [258, 82] on div "GPT-4O-迷你" at bounding box center [244, 84] width 56 height 5
click at [257, 78] on div "采购订单验证器 将提取的发票数据与现有采购订单进行验证，以确保准确性和授权。将 {extracted_data} 中的供应商详细信息、金额、项目和采购订单号与…" at bounding box center [243, 69] width 60 height 19
click at [275, 128] on font "该工具使用 OpenAI 的 Vision API 来描述图像的内容。" at bounding box center [276, 131] width 45 height 7
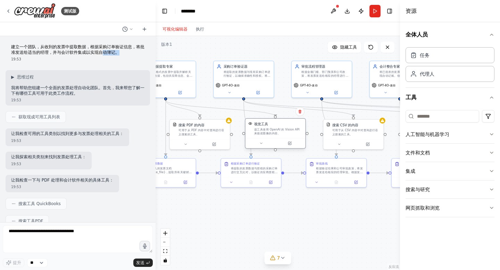
click at [275, 129] on font "该工具使用 OpenAI 的 Vision API 来描述图像的内容。" at bounding box center [276, 131] width 45 height 7
click at [291, 145] on icon at bounding box center [290, 143] width 4 height 4
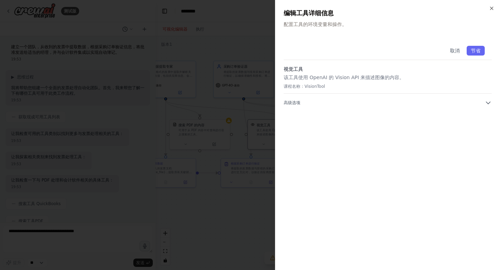
click at [236, 205] on div at bounding box center [250, 135] width 500 height 270
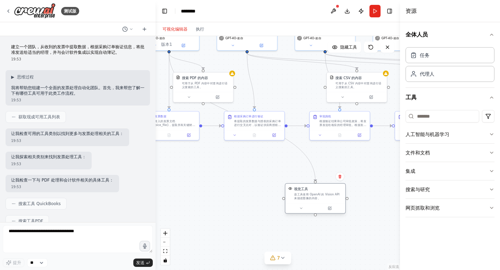
drag, startPoint x: 279, startPoint y: 129, endPoint x: 317, endPoint y: 196, distance: 76.9
click at [317, 196] on div "该工具使用 OpenAI 的 Vision API 来描述图像的内容。" at bounding box center [318, 196] width 48 height 8
drag, startPoint x: 305, startPoint y: 194, endPoint x: 236, endPoint y: 220, distance: 73.6
click at [236, 237] on font "该工具使用 OpenAI 的 Vision API 来描述图像的内容。" at bounding box center [253, 240] width 45 height 7
click at [236, 216] on div "视觉工具" at bounding box center [233, 218] width 14 height 5
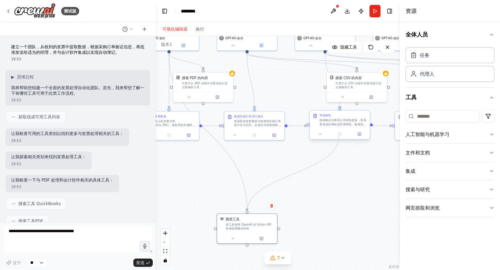
click at [286, 136] on div "发票数据提取专家 从 PDF 格式的发票中提取并解析关键财务数据，包括供应商信息、金额、日期、明细项目和税务详情。处理 {invoice_file} 以提取结…" at bounding box center [199, 71] width 171 height 164
click at [346, 118] on div "审批路线 根据验证结果和公司审批政策，将发票发送给相应的经理审批。根据发票金额门槛、部门预算和供应商类别，通过电子邮件和 Slack 向指定审批人发送通知。跟…" at bounding box center [342, 120] width 47 height 13
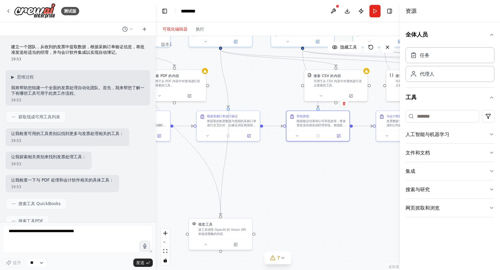
click at [229, 109] on div ".deletable-edge-delete-btn { width: 20px; height: 20px; border: 0px solid #ffff…" at bounding box center [278, 153] width 244 height 234
click at [303, 86] on div ".deletable-edge-delete-btn { width: 20px; height: 20px; border: 0px solid #ffff…" at bounding box center [278, 153] width 244 height 234
drag, startPoint x: 229, startPoint y: 230, endPoint x: 263, endPoint y: 82, distance: 151.8
click at [263, 82] on div "该工具使用 OpenAI 的 Vision API 来描述图像的内容。" at bounding box center [259, 82] width 51 height 8
click at [302, 216] on div ".deletable-edge-delete-btn { width: 20px; height: 20px; border: 0px solid #ffff…" at bounding box center [278, 153] width 244 height 234
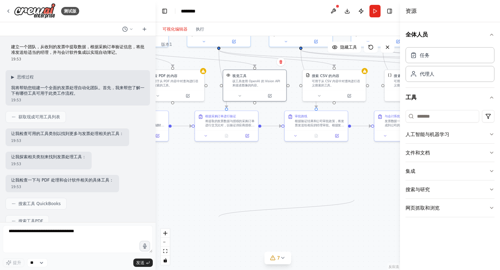
drag, startPoint x: 354, startPoint y: 200, endPoint x: 265, endPoint y: 219, distance: 91.0
click at [286, 212] on div ".deletable-edge-delete-btn { width: 20px; height: 20px; border: 0px solid #ffff…" at bounding box center [278, 153] width 244 height 234
click at [265, 219] on div ".deletable-edge-delete-btn { width: 20px; height: 20px; border: 0px solid #ffff…" at bounding box center [278, 153] width 244 height 234
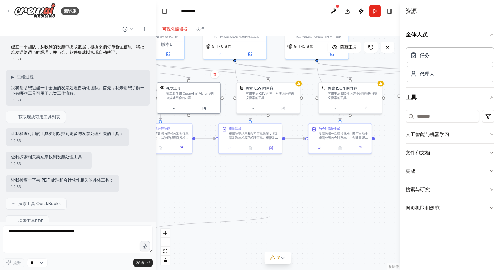
click at [271, 216] on div ".deletable-edge-delete-btn { width: 20px; height: 20px; border: 0px solid #ffff…" at bounding box center [278, 153] width 244 height 234
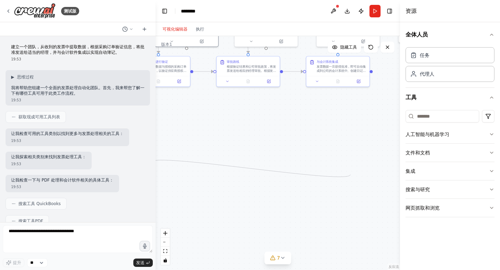
drag, startPoint x: 350, startPoint y: 175, endPoint x: 355, endPoint y: 124, distance: 50.6
click at [375, 114] on div ".deletable-edge-delete-btn { width: 20px; height: 20px; border: 0px solid #ffff…" at bounding box center [278, 153] width 244 height 234
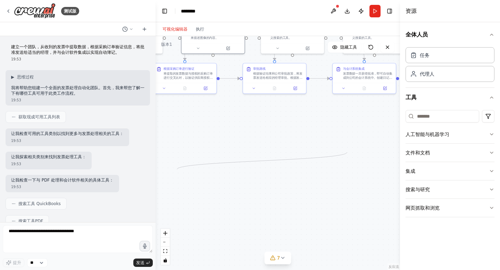
click at [347, 153] on div ".deletable-edge-delete-btn { width: 20px; height: 20px; border: 0px solid #ffff…" at bounding box center [278, 153] width 244 height 234
click at [275, 140] on div ".deletable-edge-delete-btn { width: 20px; height: 20px; border: 0px solid #ffff…" at bounding box center [278, 153] width 244 height 234
click at [283, 134] on div ".deletable-edge-delete-btn { width: 20px; height: 20px; border: 0px solid #ffff…" at bounding box center [278, 153] width 244 height 234
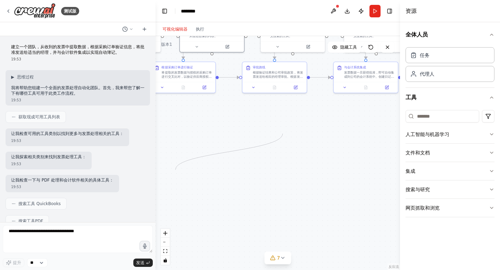
click at [283, 134] on div ".deletable-edge-delete-btn { width: 20px; height: 20px; border: 0px solid #ffff…" at bounding box center [278, 153] width 244 height 234
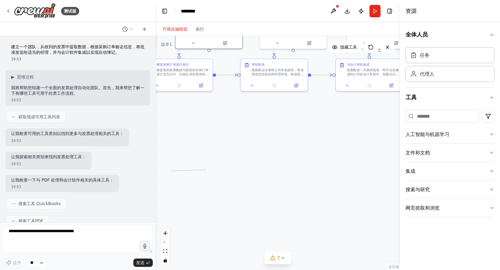
click at [206, 169] on div ".deletable-edge-delete-btn { width: 20px; height: 20px; border: 0px solid #ffff…" at bounding box center [278, 153] width 244 height 234
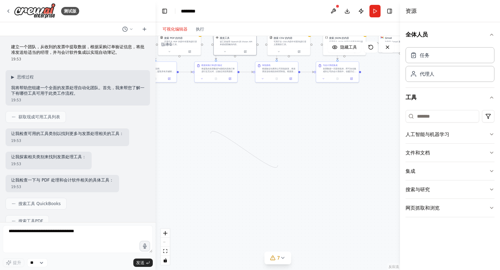
click at [278, 165] on div ".deletable-edge-delete-btn { width: 20px; height: 20px; border: 0px solid #ffff…" at bounding box center [278, 153] width 244 height 234
click at [230, 112] on div ".deletable-edge-delete-btn { width: 20px; height: 20px; border: 0px solid #ffff…" at bounding box center [278, 153] width 244 height 234
click at [220, 125] on div ".deletable-edge-delete-btn { width: 20px; height: 20px; border: 0px solid #ffff…" at bounding box center [278, 153] width 244 height 234
click at [220, 124] on div ".deletable-edge-delete-btn { width: 20px; height: 20px; border: 0px solid #ffff…" at bounding box center [278, 153] width 244 height 234
click at [254, 121] on div ".deletable-edge-delete-btn { width: 20px; height: 20px; border: 0px solid #ffff…" at bounding box center [278, 153] width 244 height 234
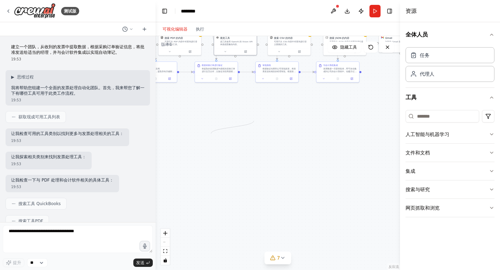
click at [254, 121] on div ".deletable-edge-delete-btn { width: 20px; height: 20px; border: 0px solid #ffff…" at bounding box center [278, 153] width 244 height 234
click at [234, 104] on div ".deletable-edge-delete-btn { width: 20px; height: 20px; border: 0px solid #ffff…" at bounding box center [278, 153] width 244 height 234
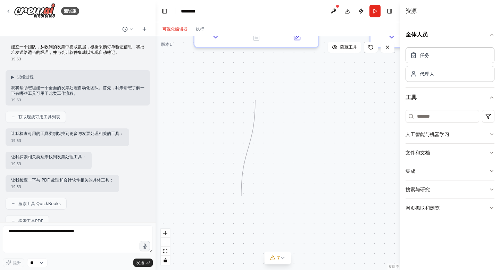
drag, startPoint x: 255, startPoint y: 100, endPoint x: 259, endPoint y: 194, distance: 93.5
click at [259, 194] on div ".deletable-edge-delete-btn { width: 20px; height: 20px; border: 0px solid #ffff…" at bounding box center [278, 153] width 244 height 234
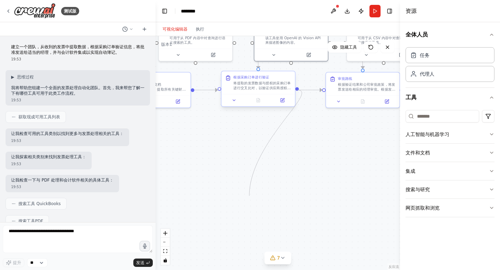
click at [298, 90] on div ".deletable-edge-delete-btn { width: 20px; height: 20px; border: 0px solid #ffff…" at bounding box center [278, 153] width 244 height 234
click at [298, 91] on div ".deletable-edge-delete-btn { width: 20px; height: 20px; border: 0px solid #ffff…" at bounding box center [278, 153] width 244 height 234
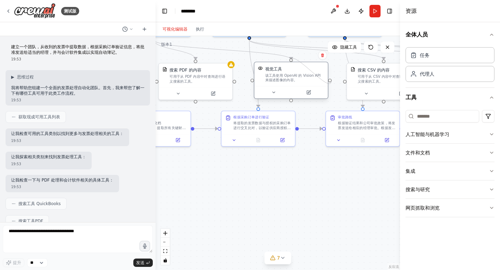
click at [331, 81] on div at bounding box center [329, 79] width 3 height 3
click at [330, 81] on div at bounding box center [329, 79] width 3 height 3
click at [310, 93] on icon at bounding box center [308, 92] width 3 height 3
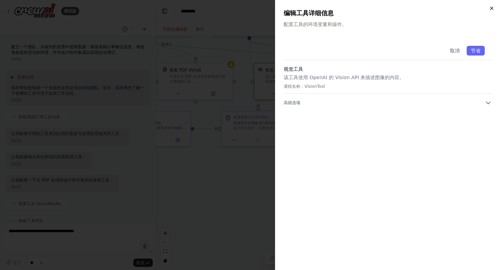
click at [492, 9] on icon "button" at bounding box center [491, 8] width 3 height 3
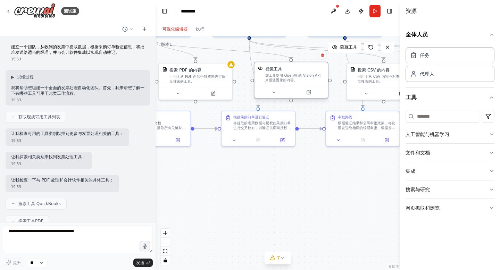
click at [298, 79] on div "该工具使用 OpenAI 的 Vision API 来描述图像的内容。" at bounding box center [294, 78] width 59 height 10
click at [309, 94] on icon at bounding box center [308, 92] width 5 height 5
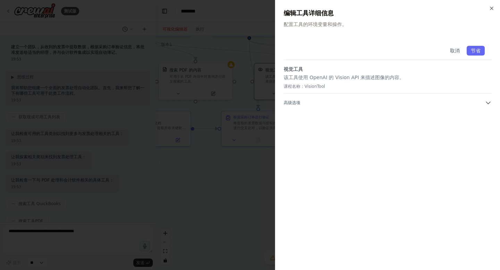
click at [486, 98] on div "取消 节省 视觉工具 该工具使用 OpenAI 的 Vision API 来描述图像的内容。 课程名称： VisionTool 高级选项" at bounding box center [388, 72] width 208 height 67
click at [486, 99] on div "取消 节省 视觉工具 该工具使用 OpenAI 的 Vision API 来描述图像的内容。 课程名称： VisionTool 高级选项" at bounding box center [388, 72] width 208 height 67
click at [489, 103] on icon "button" at bounding box center [488, 102] width 7 height 7
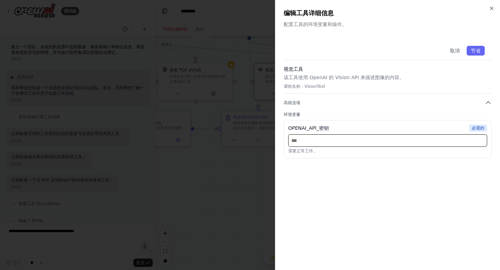
click at [338, 137] on input "text" at bounding box center [387, 140] width 199 height 12
click at [492, 7] on icon "button" at bounding box center [492, 9] width 6 height 6
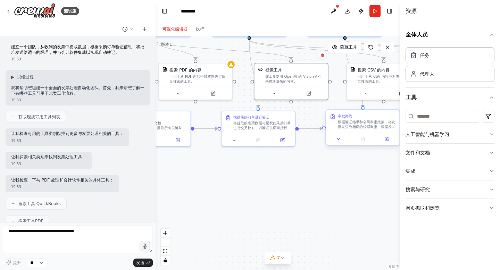
click at [355, 119] on div "审批路线 根据验证结果和公司审批政策，将发票发送给相应的经理审批。根据发票金额门槛、部门预算和供应商类别，通过电子邮件和 Slack 向指定审批人发送通知。跟…" at bounding box center [367, 122] width 58 height 16
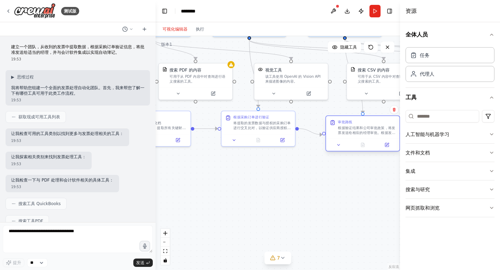
drag, startPoint x: 355, startPoint y: 119, endPoint x: 355, endPoint y: 127, distance: 8.3
click at [355, 127] on div "审批路线 根据验证结果和公司审批政策，将发票发送给相应的经理审批。根据发票金额门槛、部门预算和供应商类别，通过电子邮件和 Slack 向指定审批人发送通知。跟…" at bounding box center [367, 127] width 58 height 16
click at [387, 146] on icon at bounding box center [386, 144] width 3 height 3
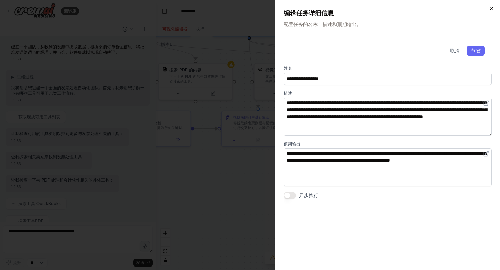
click at [492, 9] on icon "button" at bounding box center [491, 8] width 3 height 3
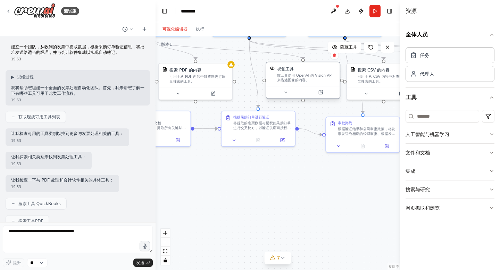
drag, startPoint x: 302, startPoint y: 80, endPoint x: 312, endPoint y: 82, distance: 9.9
click at [312, 82] on div "该工具使用 OpenAI 的 Vision API 来描述图像的内容。" at bounding box center [306, 78] width 59 height 10
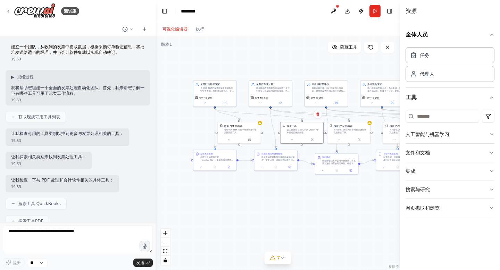
drag, startPoint x: 289, startPoint y: 149, endPoint x: 289, endPoint y: 203, distance: 54.2
click at [289, 203] on div ".deletable-edge-delete-btn { width: 20px; height: 20px; border: 0px solid #ffff…" at bounding box center [278, 153] width 244 height 234
click at [373, 12] on button "跑步" at bounding box center [374, 11] width 11 height 12
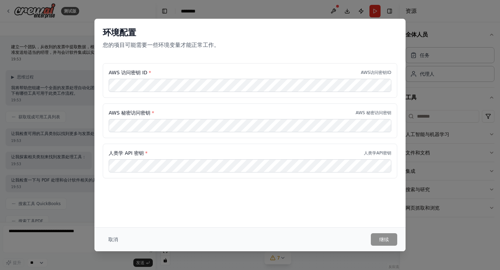
click at [81, 51] on div "环境配置 您的项目可能需要一些环境变量才能正常工作。 AWS 访问密钥 ID * AWS访问密钥ID AWS 秘密访问密钥 * AWS 秘密访问密钥 人类学 …" at bounding box center [250, 135] width 500 height 270
click at [116, 239] on font "取消" at bounding box center [113, 240] width 10 height 6
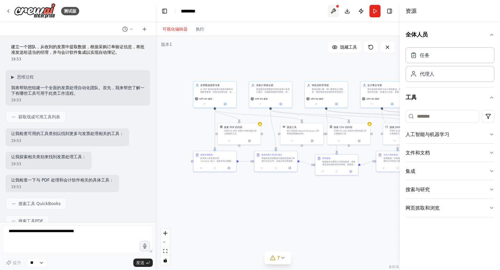
click at [336, 11] on button at bounding box center [333, 11] width 11 height 12
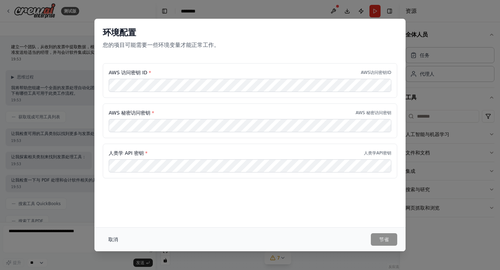
click at [113, 237] on font "取消" at bounding box center [113, 240] width 10 height 6
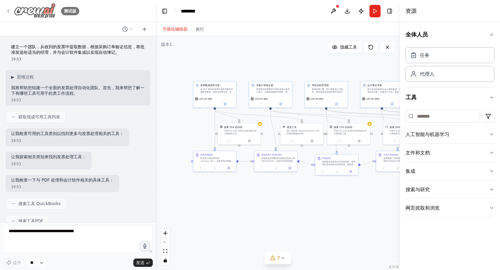
click at [9, 9] on icon at bounding box center [9, 11] width 6 height 6
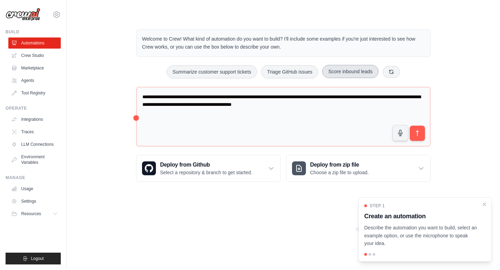
click at [357, 72] on button "Score inbound leads" at bounding box center [350, 71] width 56 height 13
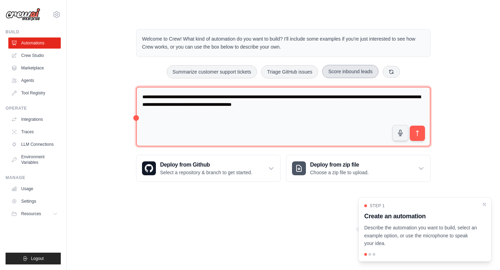
type textarea "**********"
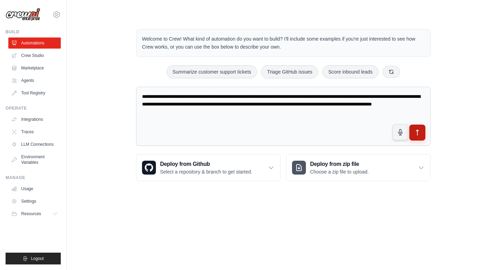
click at [417, 135] on icon "submit" at bounding box center [417, 133] width 2 height 6
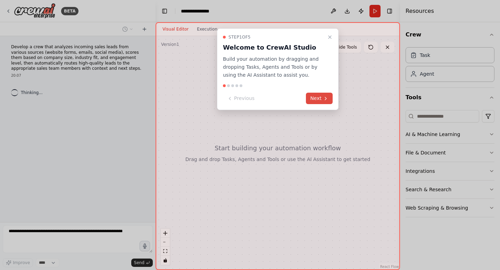
click at [320, 100] on button "Next" at bounding box center [319, 98] width 27 height 11
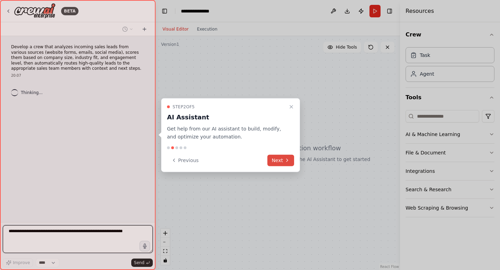
click at [288, 156] on button "Next" at bounding box center [280, 159] width 27 height 11
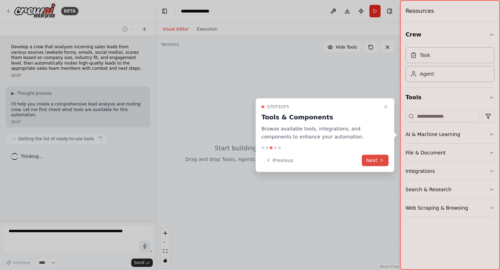
click at [366, 160] on button "Next" at bounding box center [375, 159] width 27 height 11
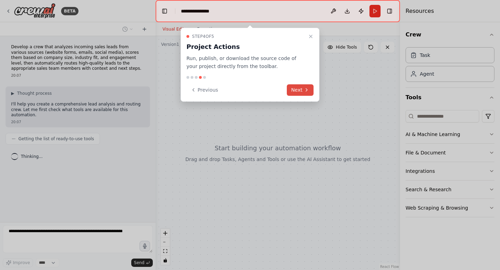
click at [305, 90] on icon at bounding box center [307, 90] width 6 height 6
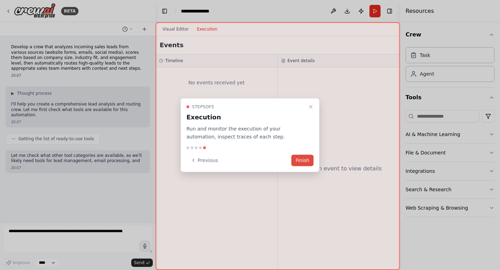
click at [302, 160] on button "Finish" at bounding box center [302, 159] width 22 height 11
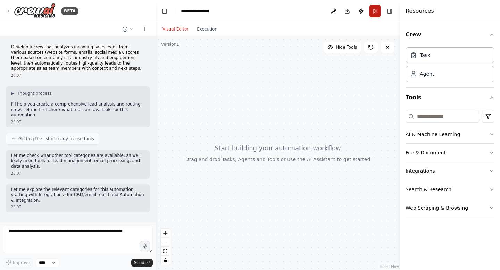
click at [374, 13] on button "Run" at bounding box center [374, 11] width 11 height 12
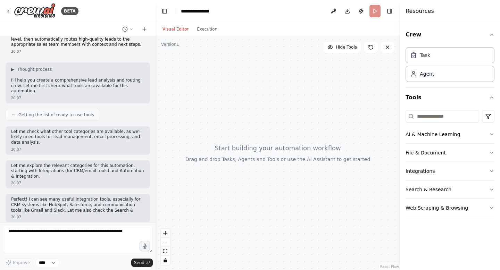
scroll to position [30, 0]
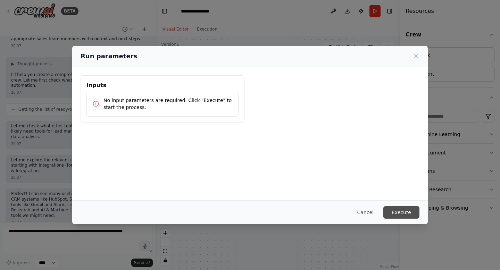
click at [400, 211] on button "Execute" at bounding box center [401, 212] width 36 height 12
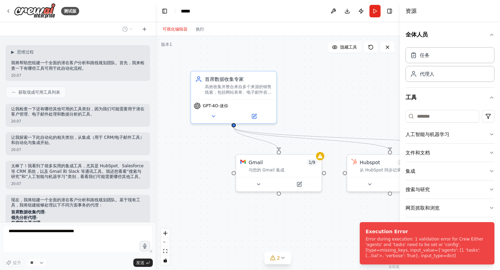
scroll to position [0, 0]
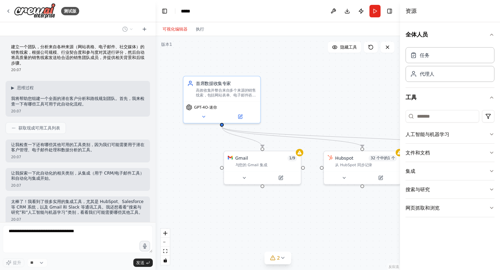
drag, startPoint x: 360, startPoint y: 89, endPoint x: 345, endPoint y: 92, distance: 15.6
click at [345, 92] on div ".deletable-edge-delete-btn { width: 20px; height: 20px; border: 0px solid #ffff…" at bounding box center [278, 153] width 244 height 234
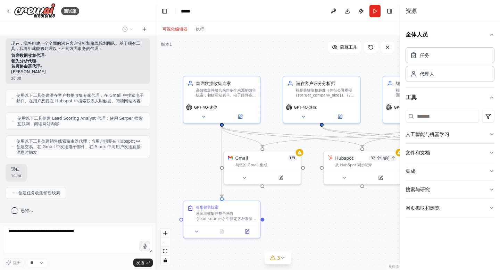
scroll to position [210, 0]
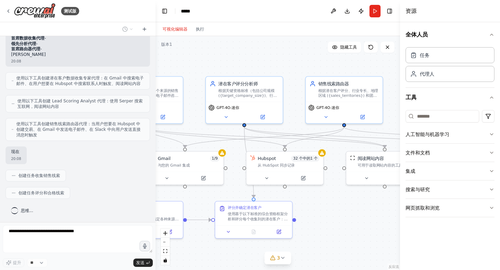
drag, startPoint x: 297, startPoint y: 65, endPoint x: 202, endPoint y: 65, distance: 94.4
click at [201, 66] on div ".deletable-edge-delete-btn { width: 20px; height: 20px; border: 0px solid #ffff…" at bounding box center [278, 153] width 244 height 234
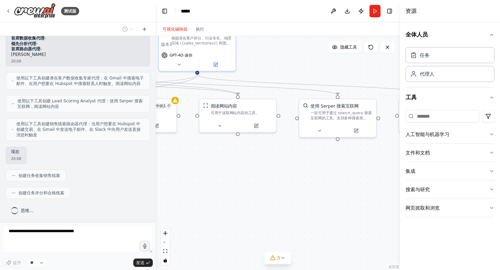
drag, startPoint x: 342, startPoint y: 206, endPoint x: 212, endPoint y: 154, distance: 140.1
click at [212, 153] on div ".deletable-edge-delete-btn { width: 20px; height: 20px; border: 0px solid #ffff…" at bounding box center [278, 153] width 244 height 234
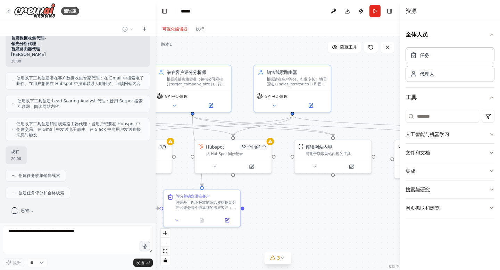
drag, startPoint x: 321, startPoint y: 154, endPoint x: 418, endPoint y: 196, distance: 105.0
click at [418, 196] on div "测试版 建立一个团队，分析来自各种来源（网站表格、电子邮件、社交媒体）的销售线索，根据公司规模、行业契合度和参与度对其进行评分，然后自动将高质量的销售线索发送…" at bounding box center [250, 135] width 500 height 270
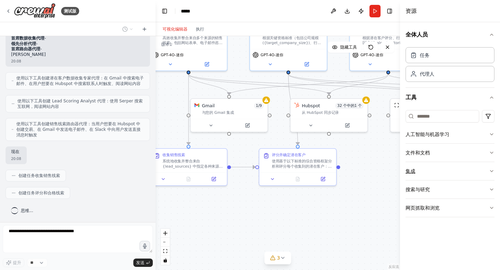
drag, startPoint x: 323, startPoint y: 220, endPoint x: 419, endPoint y: 179, distance: 104.3
click at [419, 179] on div "测试版 建立一个团队，分析来自各种来源（网站表格、电子邮件、社交媒体）的销售线索，根据公司规模、行业契合度和参与度对其进行评分，然后自动将高质量的销售线索发送…" at bounding box center [250, 135] width 500 height 270
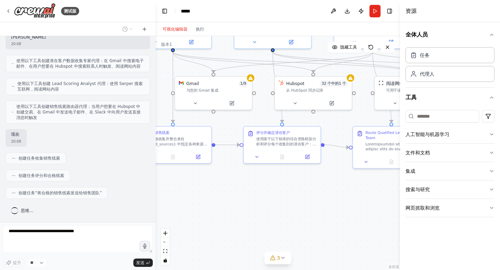
drag, startPoint x: 318, startPoint y: 220, endPoint x: 302, endPoint y: 198, distance: 27.4
click at [302, 198] on div ".deletable-edge-delete-btn { width: 20px; height: 20px; border: 0px solid #ffff…" at bounding box center [278, 153] width 244 height 234
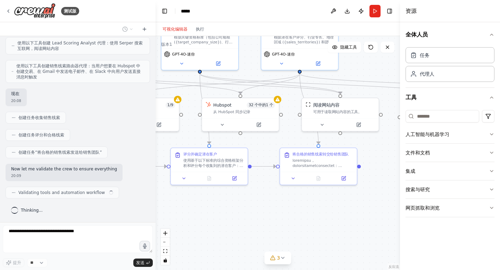
drag, startPoint x: 302, startPoint y: 198, endPoint x: 218, endPoint y: 225, distance: 88.1
click at [218, 225] on div ".deletable-edge-delete-btn { width: 20px; height: 20px; border: 0px solid #ffff…" at bounding box center [278, 153] width 244 height 234
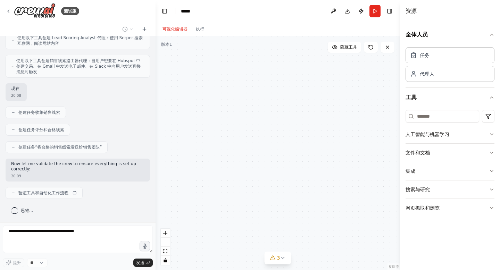
scroll to position [267, 0]
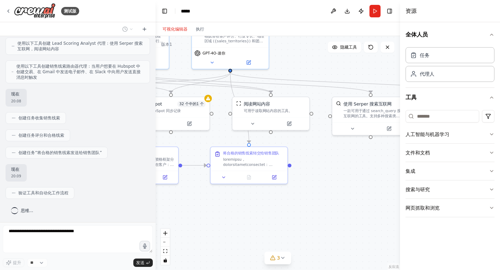
drag, startPoint x: 273, startPoint y: 226, endPoint x: 176, endPoint y: 211, distance: 97.7
click at [176, 211] on div ".deletable-edge-delete-btn { width: 20px; height: 20px; border: 0px solid #ffff…" at bounding box center [278, 153] width 244 height 234
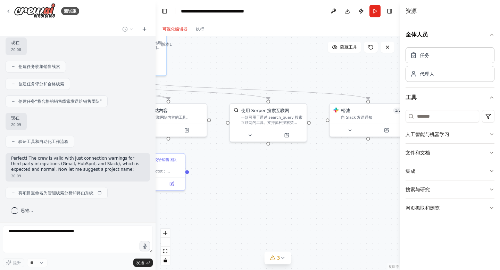
scroll to position [313, 0]
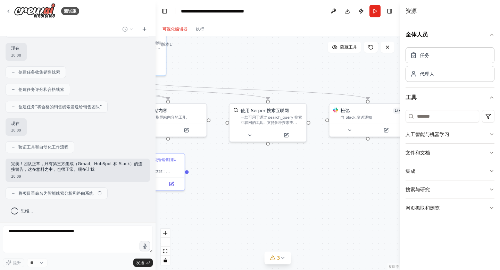
drag, startPoint x: 319, startPoint y: 186, endPoint x: 254, endPoint y: 202, distance: 67.4
click at [254, 202] on div ".deletable-edge-delete-btn { width: 20px; height: 20px; border: 0px solid #ffff…" at bounding box center [278, 153] width 244 height 234
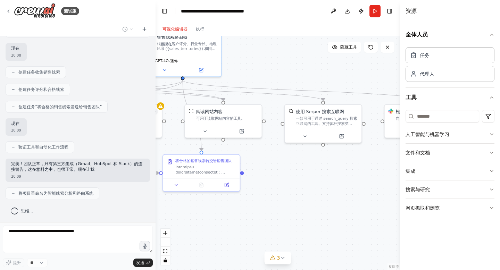
drag, startPoint x: 240, startPoint y: 180, endPoint x: 296, endPoint y: 181, distance: 56.2
click at [296, 181] on div ".deletable-edge-delete-btn { width: 20px; height: 20px; border: 0px solid #ffff…" at bounding box center [278, 153] width 244 height 234
click at [285, 186] on div ".deletable-edge-delete-btn { width: 20px; height: 20px; border: 0px solid #ffff…" at bounding box center [278, 153] width 244 height 234
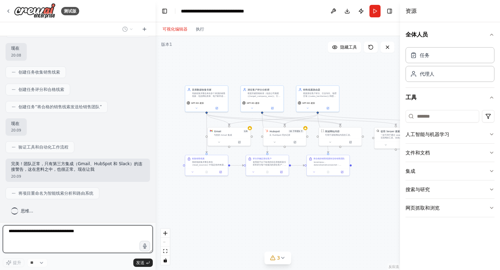
drag, startPoint x: 285, startPoint y: 187, endPoint x: 375, endPoint y: 173, distance: 90.6
click at [375, 173] on div ".deletable-edge-delete-btn { width: 20px; height: 20px; border: 0px solid #ffff…" at bounding box center [278, 153] width 244 height 234
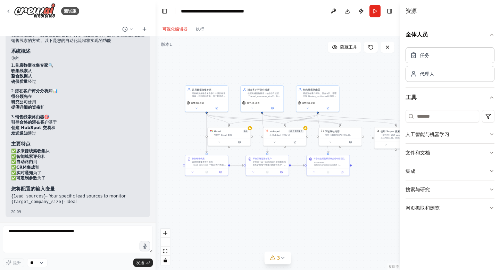
click at [86, 125] on ul "引导合格的潜在客户 基于 创建 HubSpot 交易 和 发送通知 通过" at bounding box center [77, 128] width 133 height 16
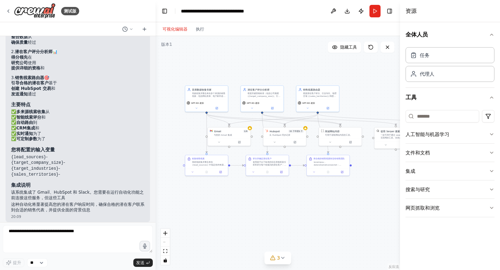
scroll to position [537, 0]
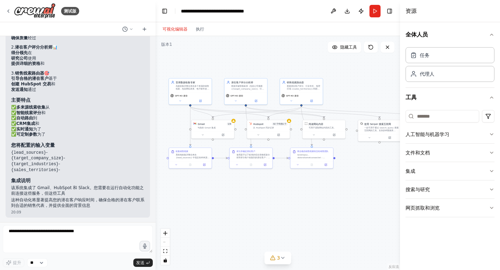
drag, startPoint x: 190, startPoint y: 137, endPoint x: 173, endPoint y: 130, distance: 17.9
click at [173, 130] on div ".deletable-edge-delete-btn { width: 20px; height: 20px; border: 0px solid #ffff…" at bounding box center [278, 153] width 244 height 234
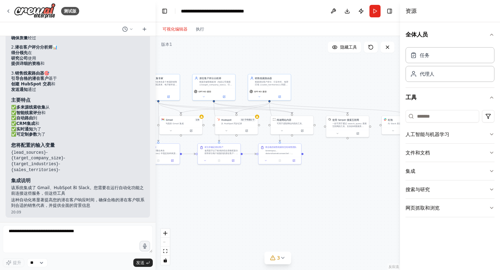
drag, startPoint x: 379, startPoint y: 84, endPoint x: 347, endPoint y: 79, distance: 32.2
click at [347, 79] on div ".deletable-edge-delete-btn { width: 20px; height: 20px; border: 0px solid #ffff…" at bounding box center [278, 153] width 244 height 234
click at [374, 11] on button "跑步" at bounding box center [374, 11] width 11 height 12
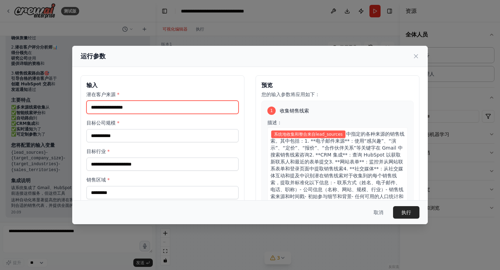
click at [192, 103] on input "潜在客户来源 *" at bounding box center [162, 107] width 152 height 13
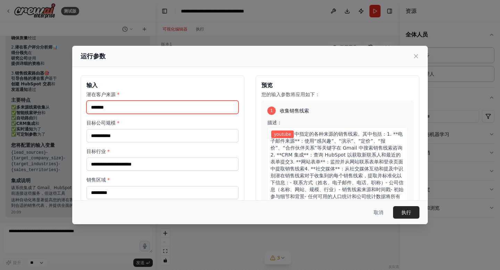
type input "*******"
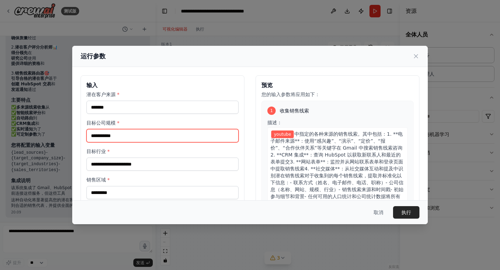
click at [191, 135] on input "目标公司规模 *" at bounding box center [162, 135] width 152 height 13
type input "******"
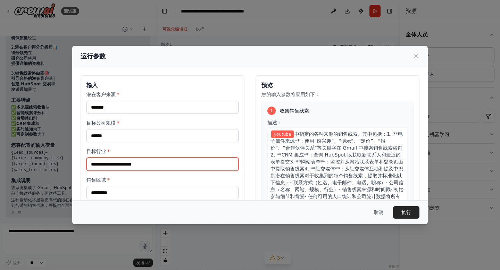
click at [175, 164] on input "目标行业 *" at bounding box center [162, 164] width 152 height 13
type input "**"
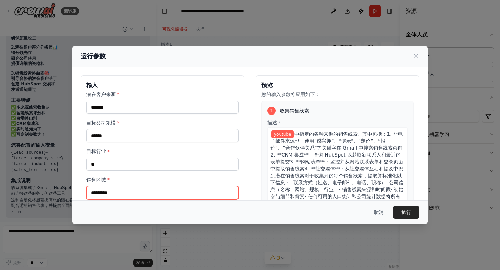
click at [152, 195] on input "销售区域 *" at bounding box center [162, 192] width 152 height 13
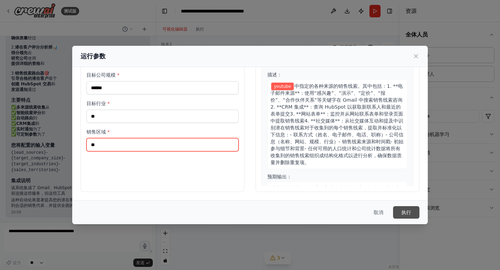
type input "**"
click at [405, 210] on font "执行" at bounding box center [406, 213] width 10 height 6
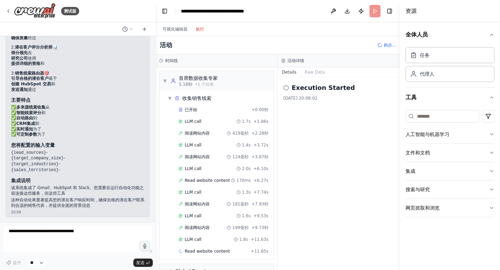
click at [202, 31] on font "执行" at bounding box center [200, 29] width 8 height 5
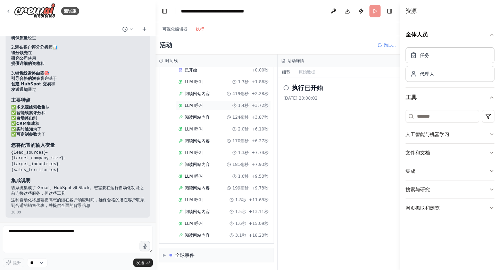
scroll to position [51, 0]
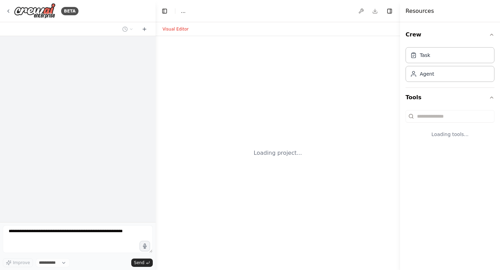
select select "****"
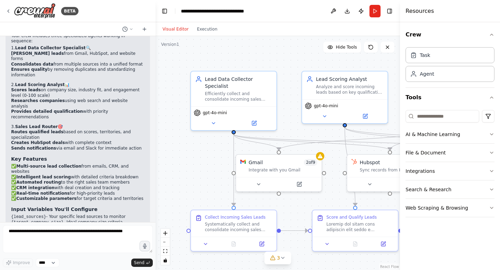
scroll to position [541, 0]
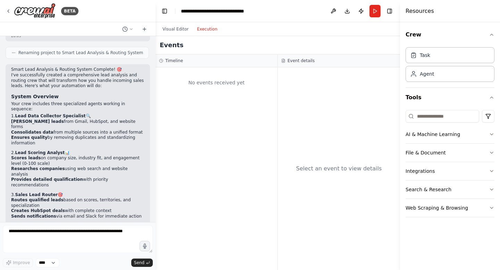
click at [214, 31] on button "Execution" at bounding box center [207, 29] width 29 height 8
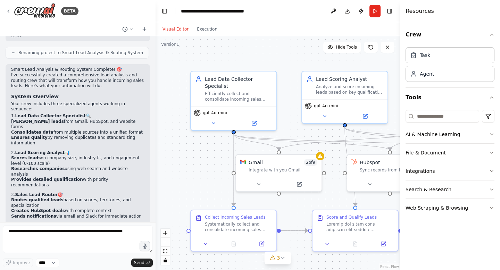
click at [170, 30] on button "Visual Editor" at bounding box center [175, 29] width 34 height 8
click at [374, 17] on button "Run" at bounding box center [374, 11] width 11 height 12
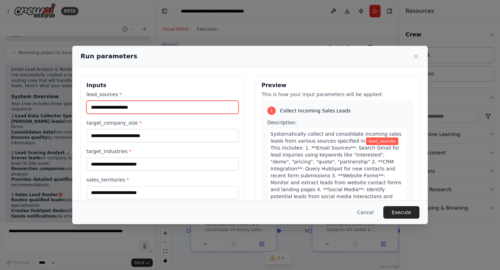
click at [169, 107] on input "lead_sources *" at bounding box center [162, 107] width 152 height 13
type input "*"
type input "**"
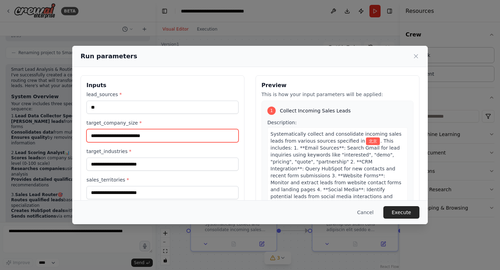
click at [171, 133] on input "target_company_size *" at bounding box center [162, 135] width 152 height 13
type input "***"
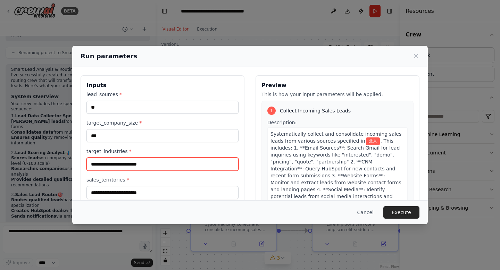
click at [169, 165] on input "target_industries *" at bounding box center [162, 164] width 152 height 13
type input "**"
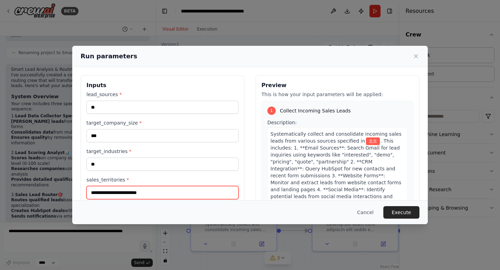
click at [172, 192] on input "sales_territories *" at bounding box center [162, 192] width 152 height 13
type input "**"
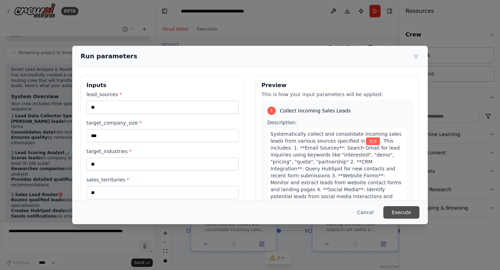
click at [404, 212] on button "Execute" at bounding box center [401, 212] width 36 height 12
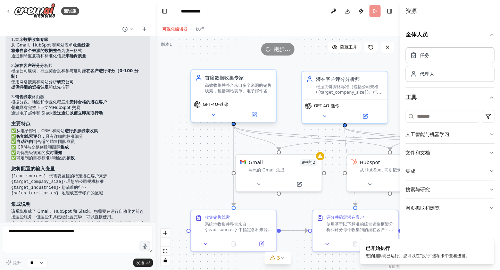
scroll to position [492, 0]
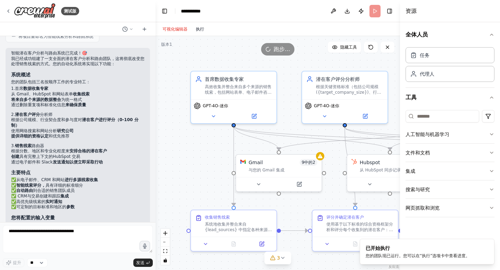
click at [200, 32] on button "执行" at bounding box center [200, 29] width 17 height 8
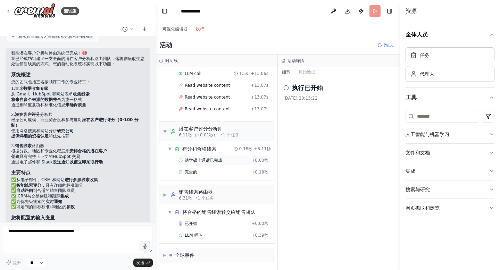
scroll to position [237, 0]
